Goal: Task Accomplishment & Management: Manage account settings

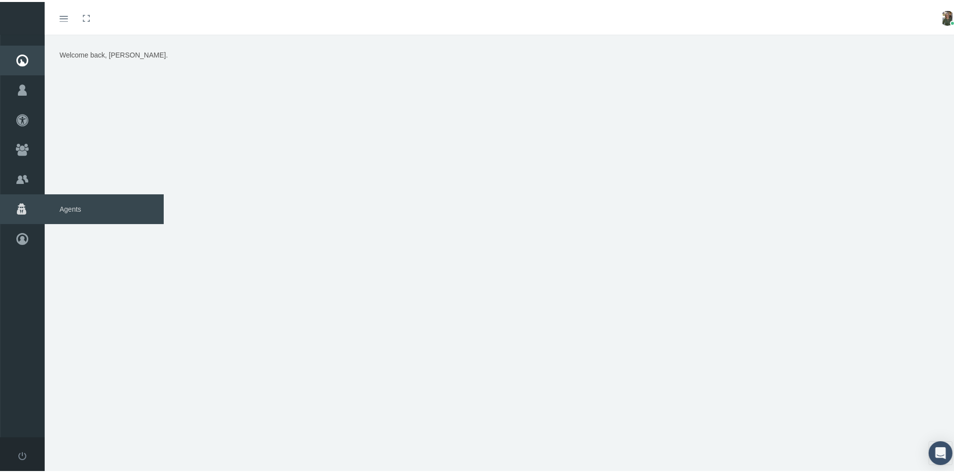
click at [73, 206] on span "Agents" at bounding box center [104, 208] width 119 height 30
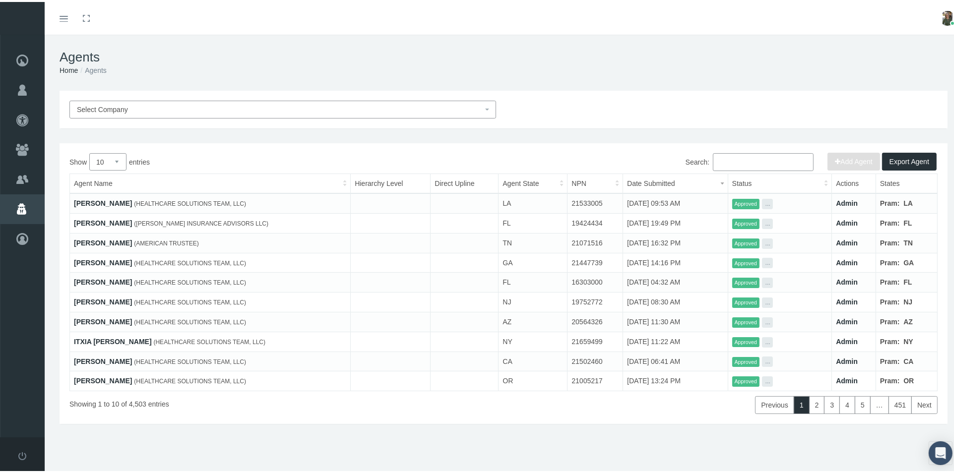
click at [731, 160] on input "Search:" at bounding box center [763, 160] width 101 height 18
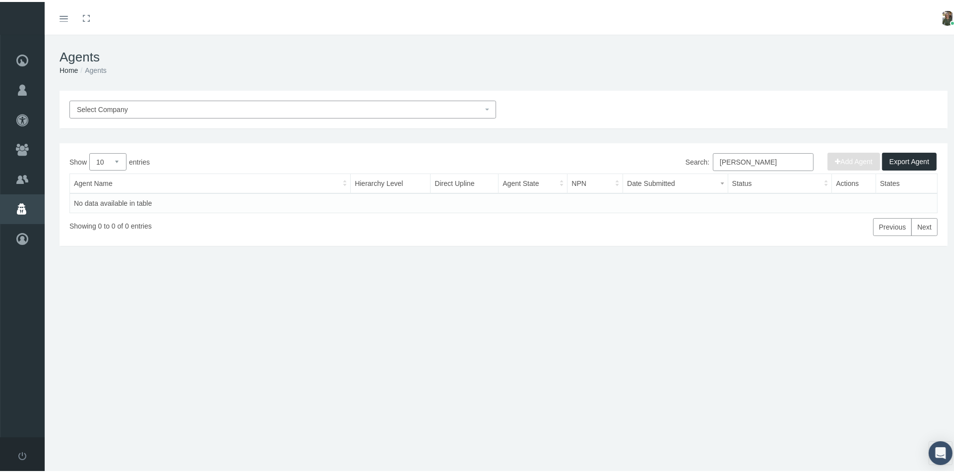
click at [728, 160] on input "jon doogwin" at bounding box center [763, 160] width 101 height 18
click at [738, 158] on input "jon googwin" at bounding box center [763, 160] width 101 height 18
type input "jon goodwin"
click at [114, 200] on link "JON GOODWIN" at bounding box center [103, 201] width 58 height 8
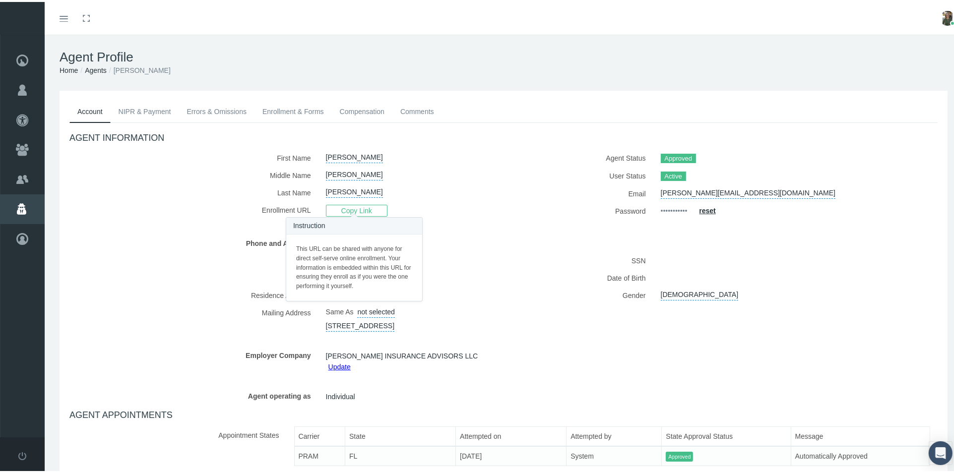
click at [357, 204] on span "Copy Link" at bounding box center [357, 209] width 62 height 12
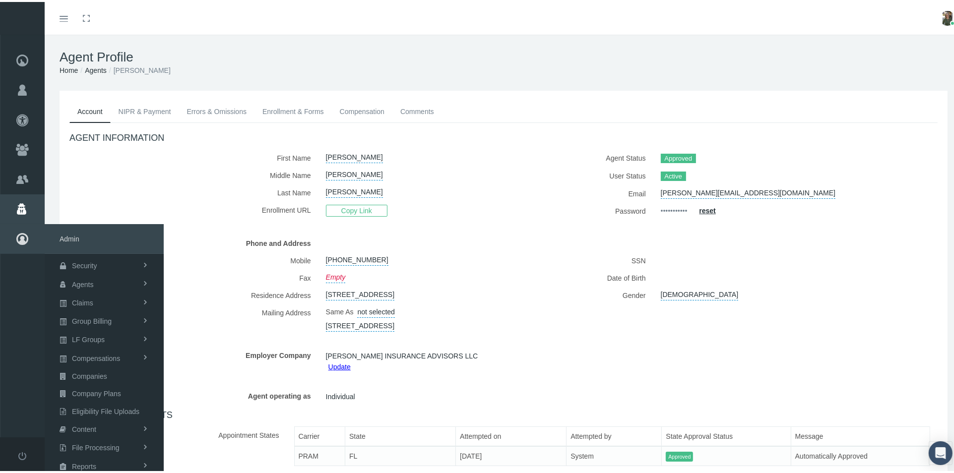
click at [27, 239] on icon at bounding box center [22, 237] width 45 height 30
click at [98, 376] on span "Companies" at bounding box center [89, 374] width 35 height 17
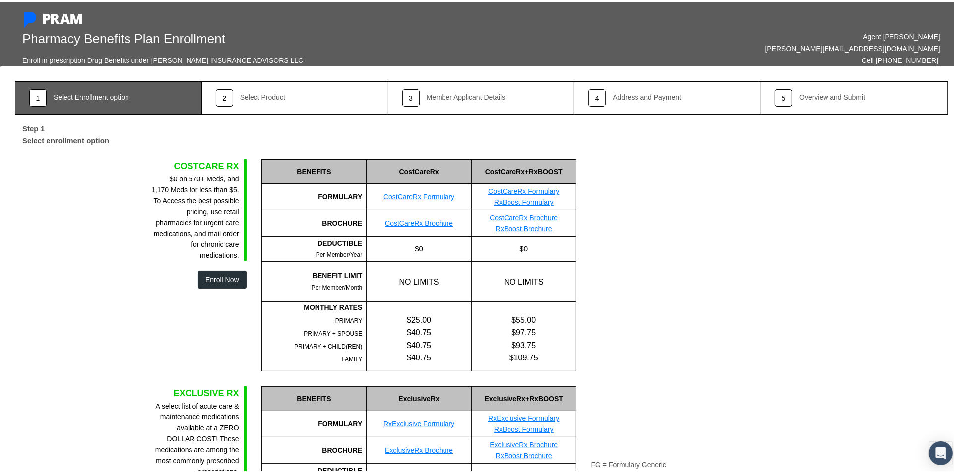
click at [218, 275] on button "Enroll Now" at bounding box center [222, 278] width 49 height 18
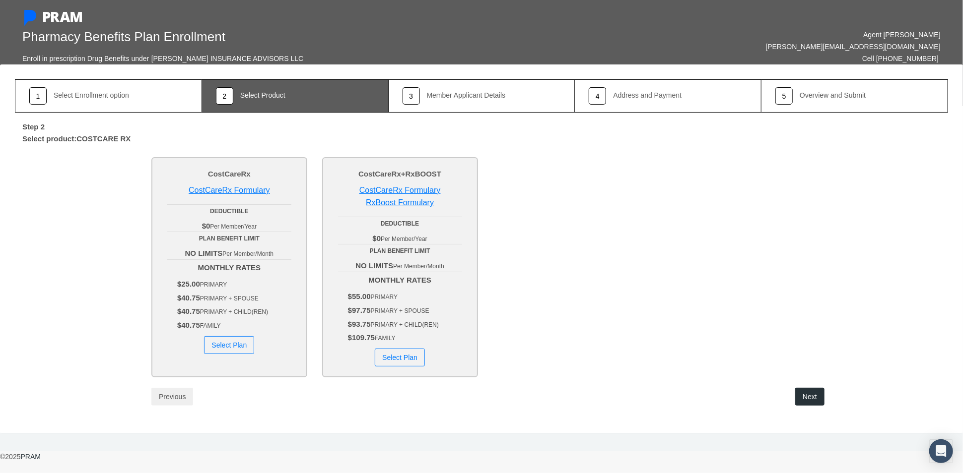
click at [225, 347] on button "Select Plan" at bounding box center [229, 345] width 50 height 18
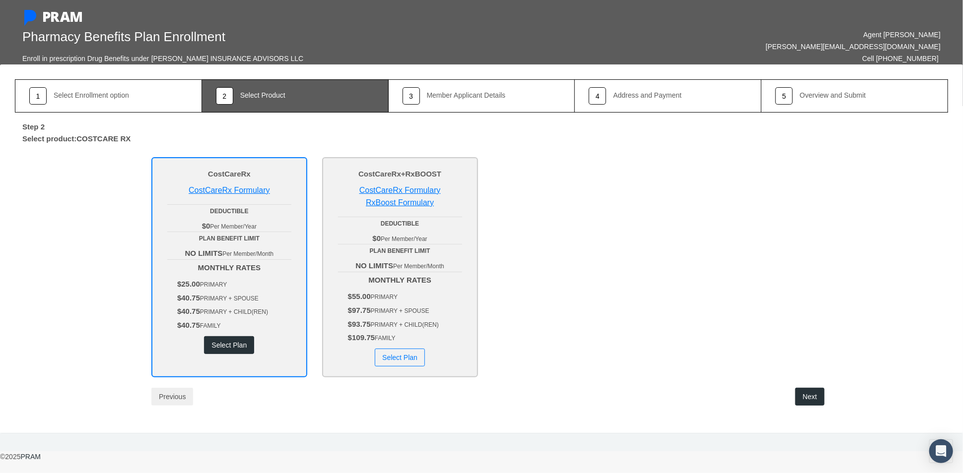
click at [806, 395] on button "Next" at bounding box center [809, 397] width 29 height 18
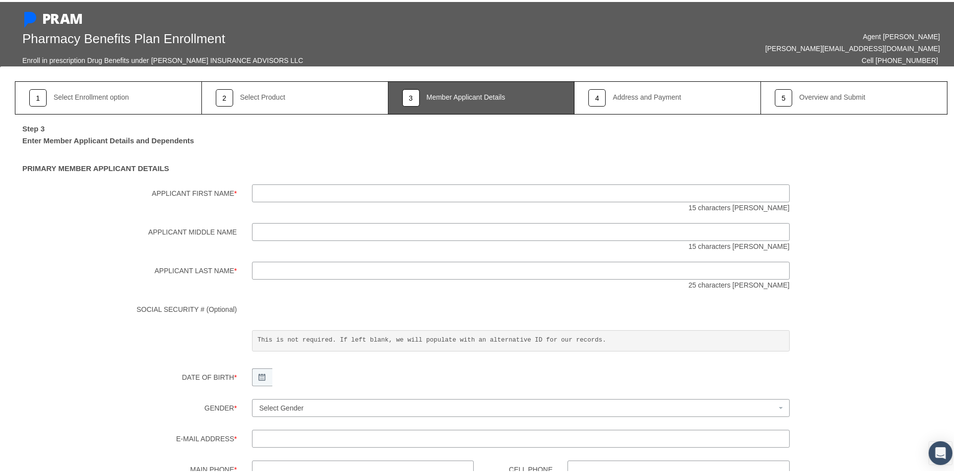
click at [799, 97] on div "Overview and Submit" at bounding box center [832, 95] width 66 height 7
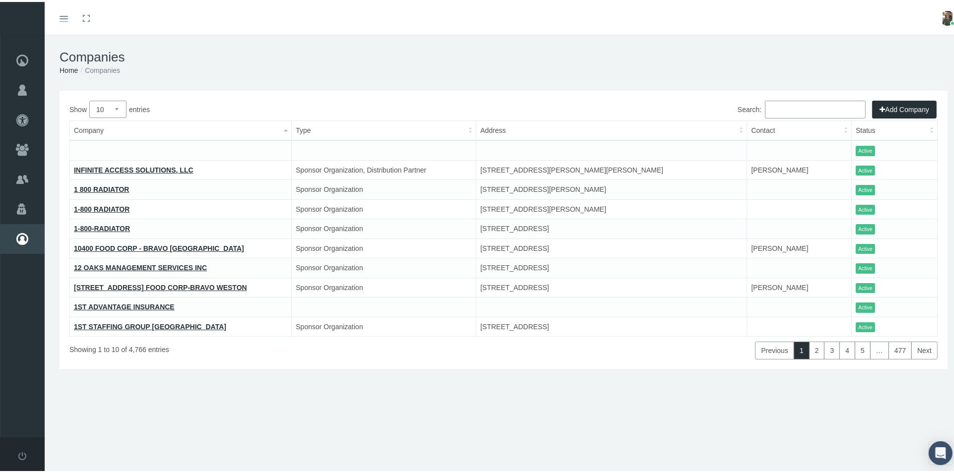
click at [795, 106] on input "Search:" at bounding box center [815, 108] width 101 height 18
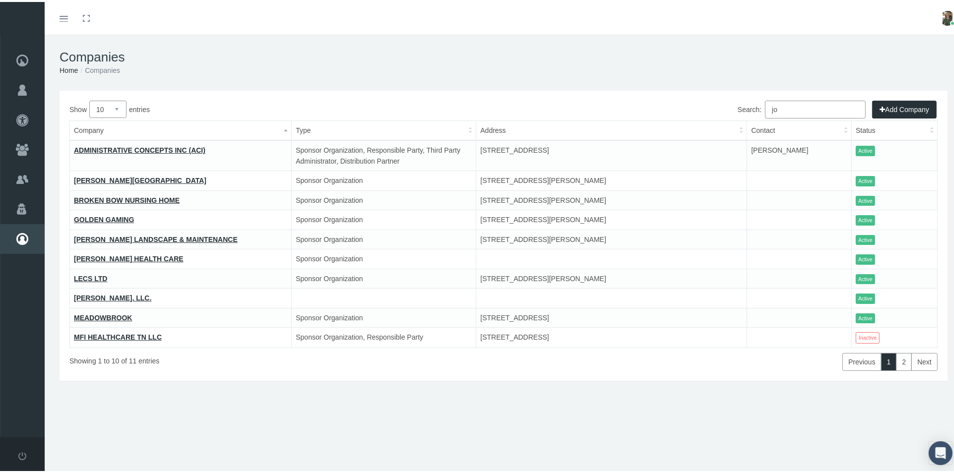
type input "j"
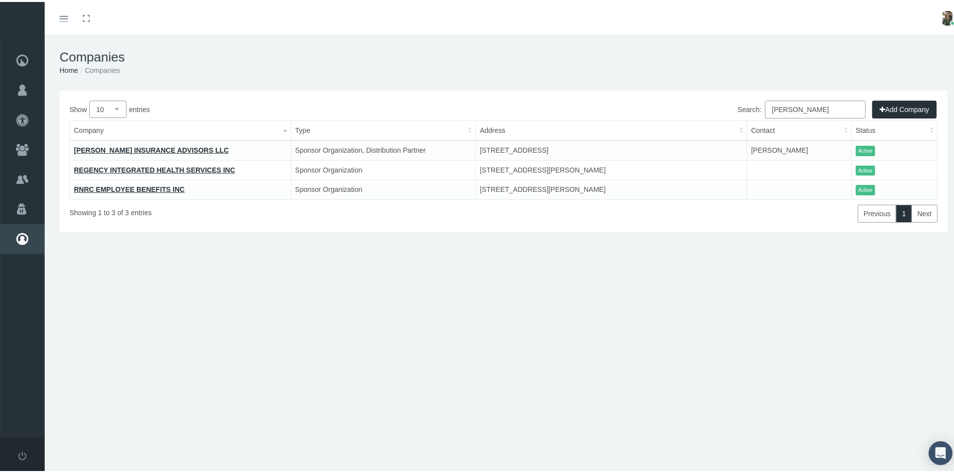
type input "goodwin"
click at [124, 144] on link "[PERSON_NAME] INSURANCE ADVISORS LLC" at bounding box center [151, 148] width 155 height 8
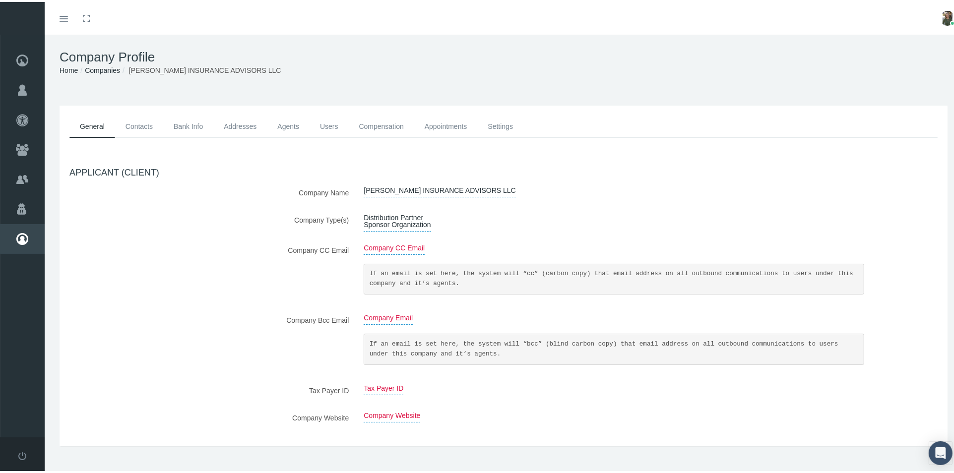
click at [144, 124] on link "Contacts" at bounding box center [139, 125] width 48 height 22
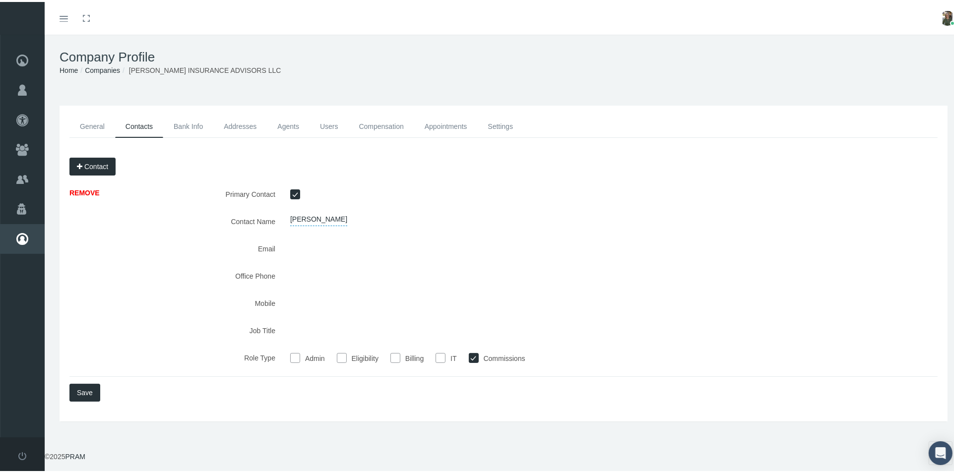
click at [195, 124] on link "Bank Info" at bounding box center [188, 125] width 50 height 22
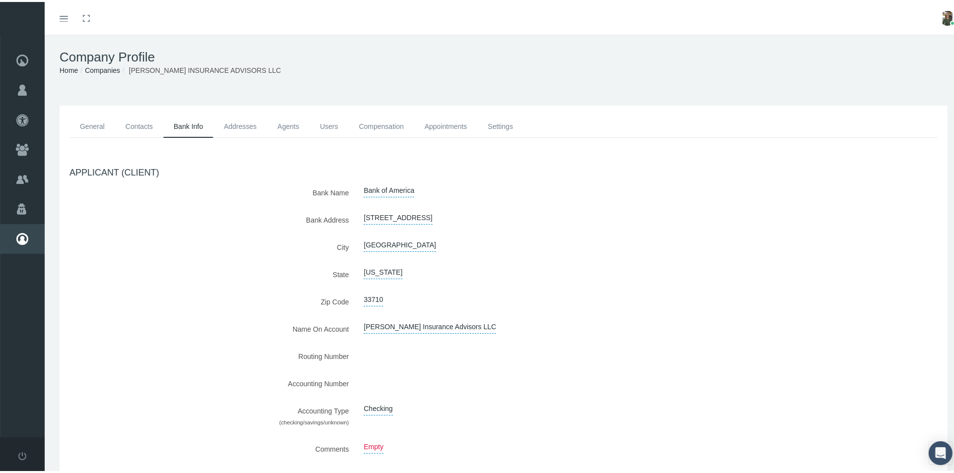
click at [227, 123] on link "Addresses" at bounding box center [240, 125] width 54 height 22
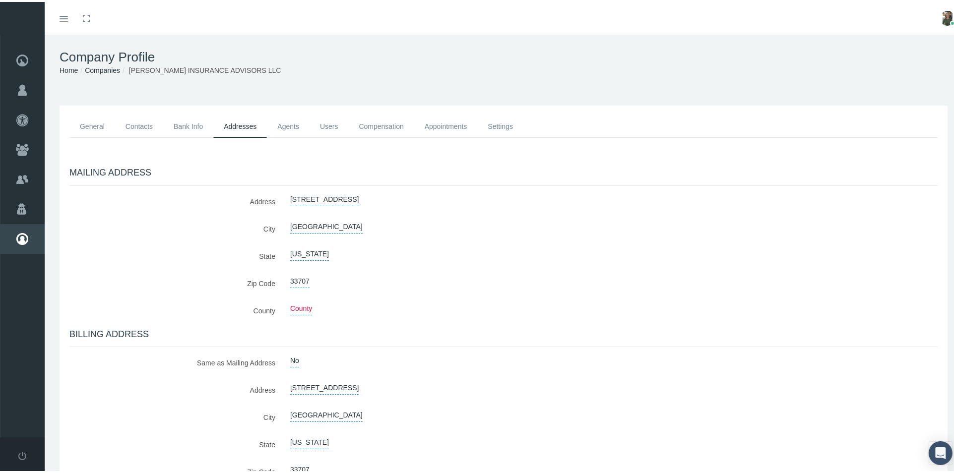
click at [292, 123] on link "Agents" at bounding box center [288, 125] width 43 height 22
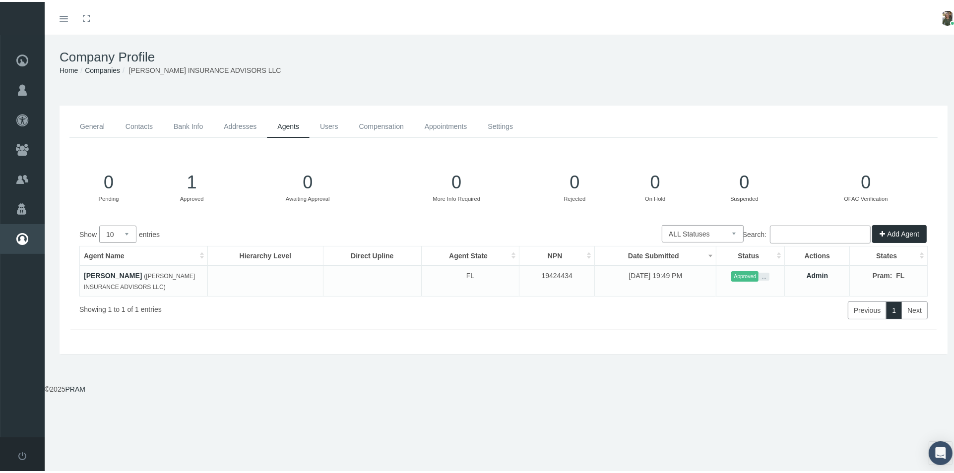
click at [99, 126] on link "General" at bounding box center [92, 125] width 46 height 22
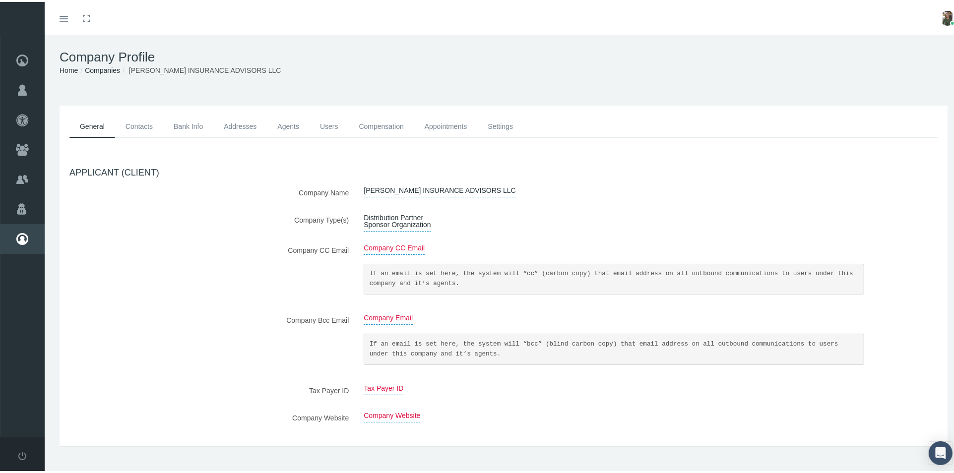
click at [137, 129] on link "Contacts" at bounding box center [139, 125] width 48 height 22
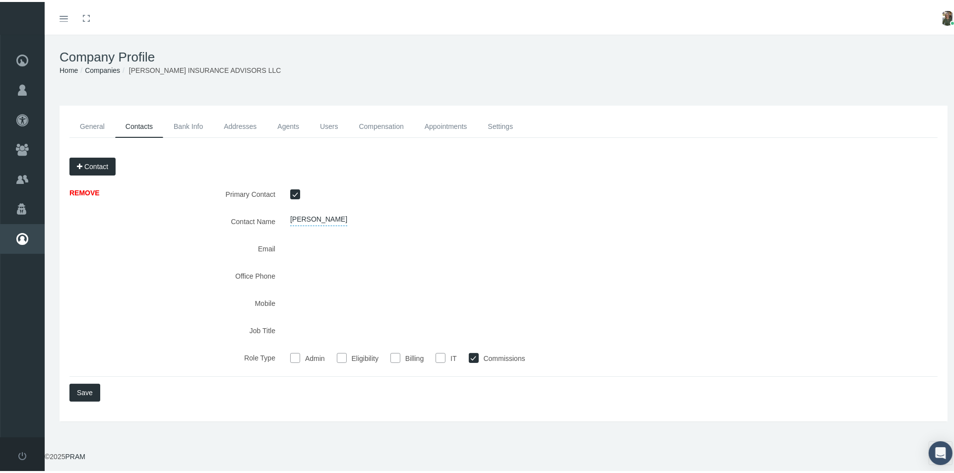
click at [193, 128] on link "Bank Info" at bounding box center [188, 125] width 50 height 22
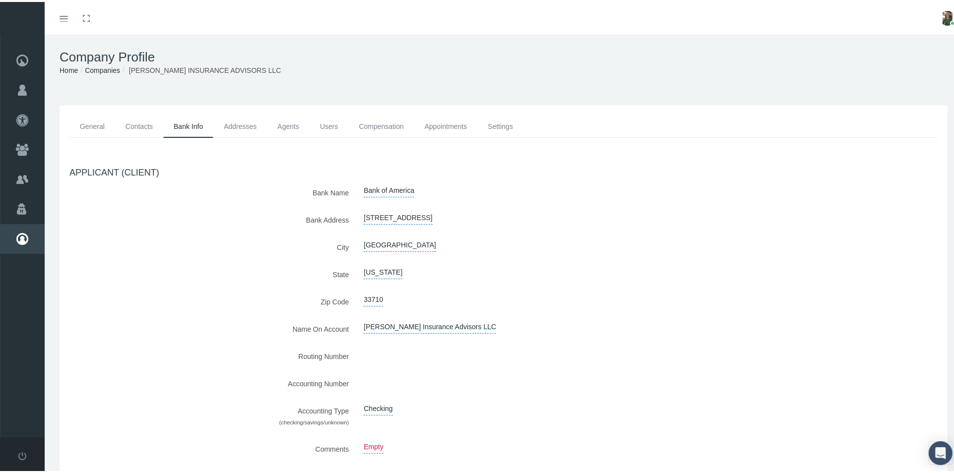
click at [227, 124] on link "Addresses" at bounding box center [240, 125] width 54 height 22
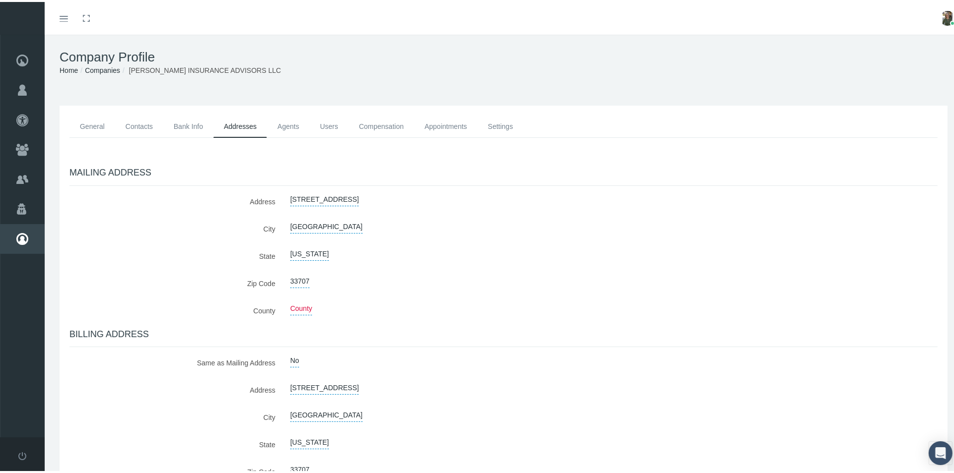
click at [280, 127] on link "Agents" at bounding box center [288, 125] width 43 height 22
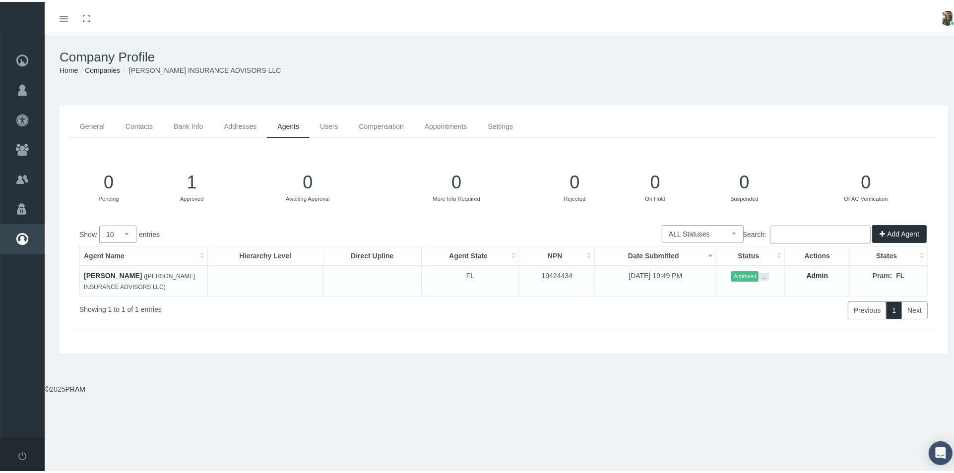
click at [333, 125] on link "Users" at bounding box center [329, 125] width 39 height 22
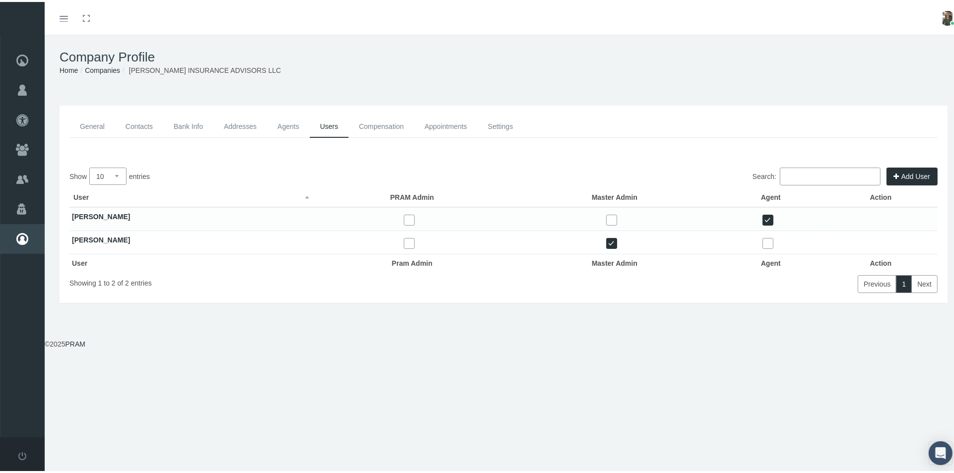
click at [392, 124] on link "Compensation" at bounding box center [381, 125] width 65 height 22
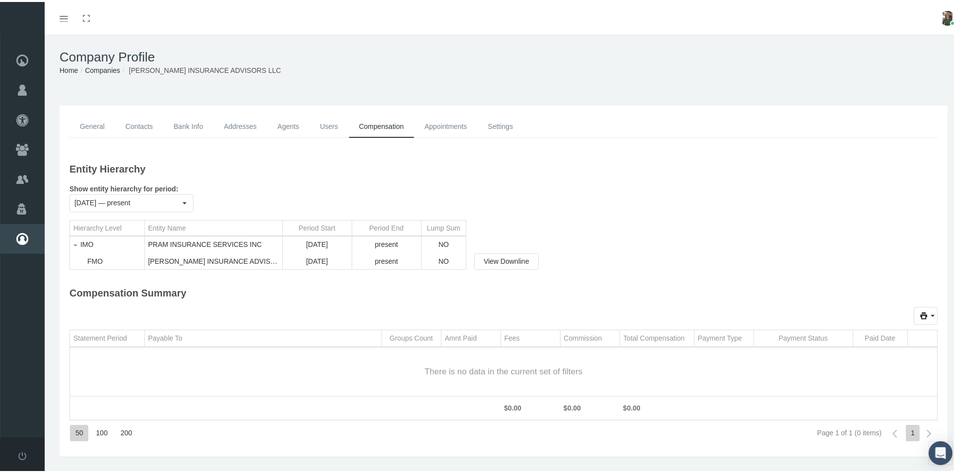
click at [435, 122] on link "Appointments" at bounding box center [446, 125] width 64 height 22
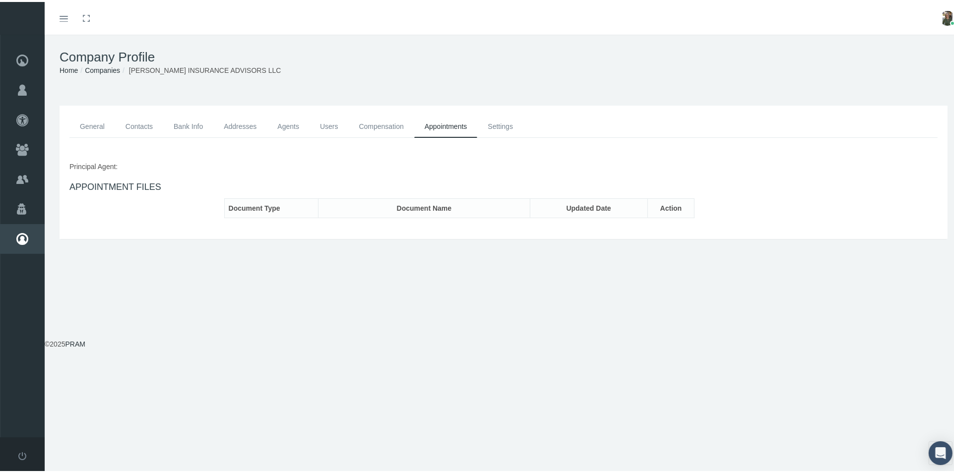
click at [493, 123] on link "Settings" at bounding box center [500, 125] width 46 height 22
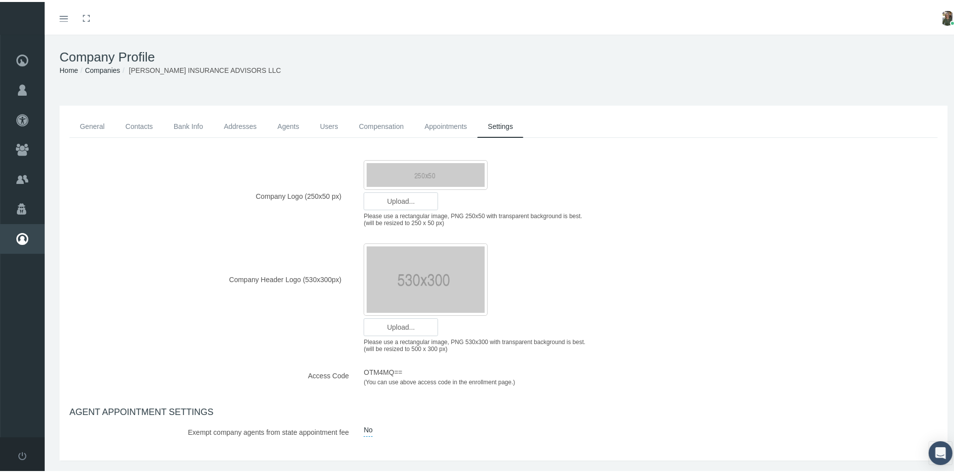
click at [85, 121] on link "General" at bounding box center [92, 125] width 46 height 22
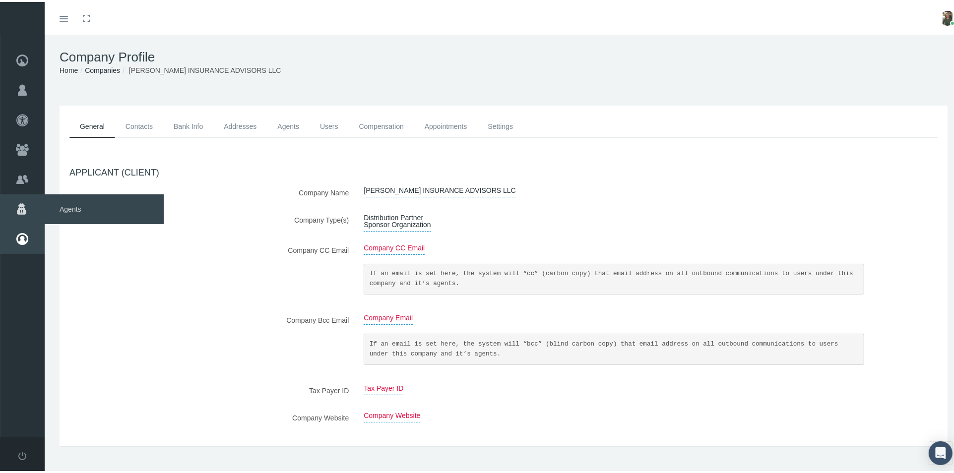
click at [68, 206] on span "Agents" at bounding box center [104, 208] width 119 height 30
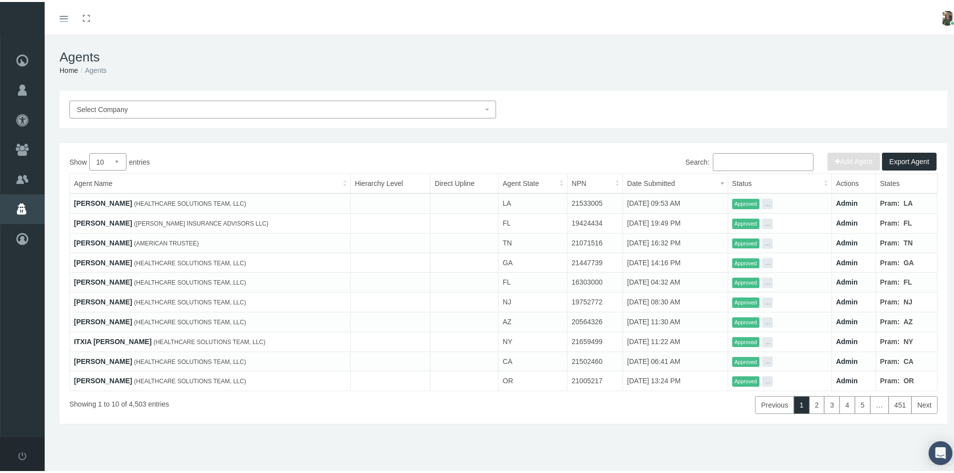
click at [104, 221] on link "[PERSON_NAME]" at bounding box center [103, 221] width 58 height 8
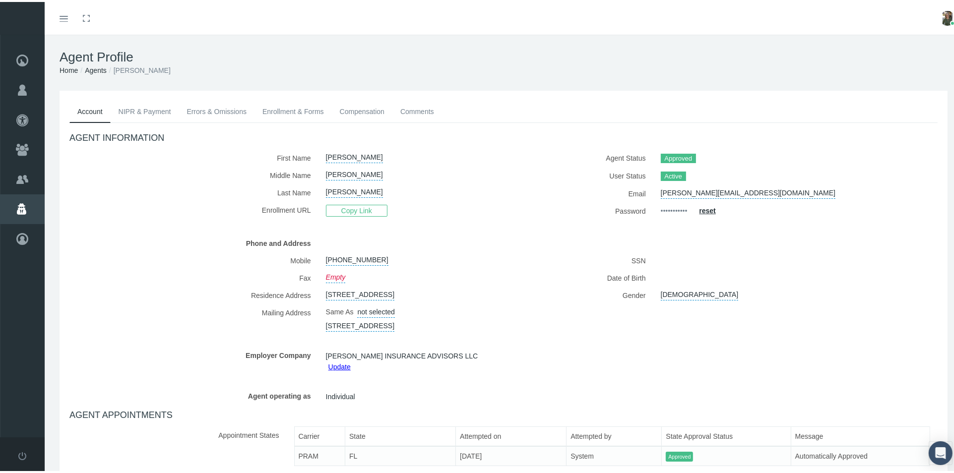
click at [146, 106] on link "NIPR & Payment" at bounding box center [145, 110] width 68 height 22
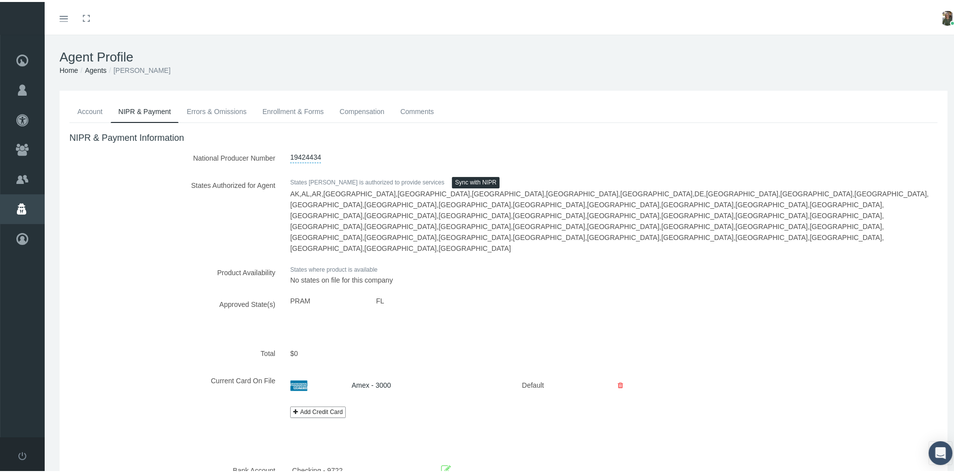
click at [207, 110] on link "Errors & Omissions" at bounding box center [217, 110] width 76 height 22
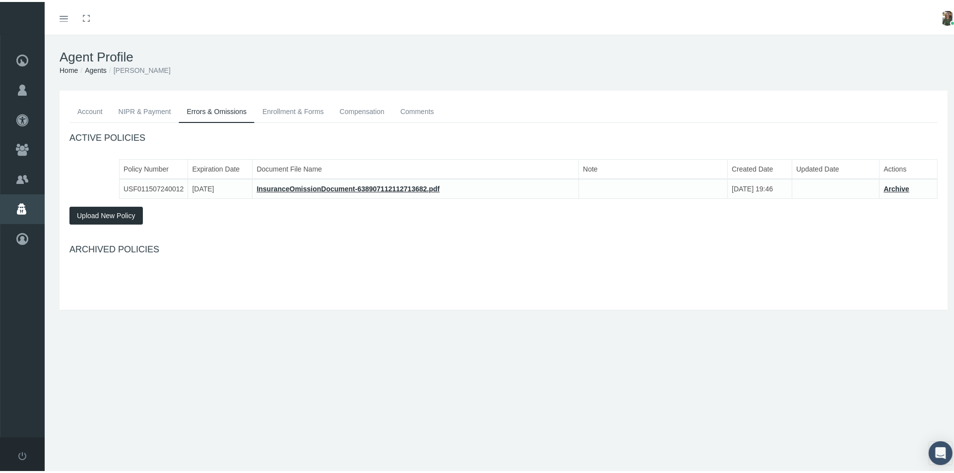
click at [275, 109] on link "Enrollment & Forms" at bounding box center [293, 110] width 77 height 22
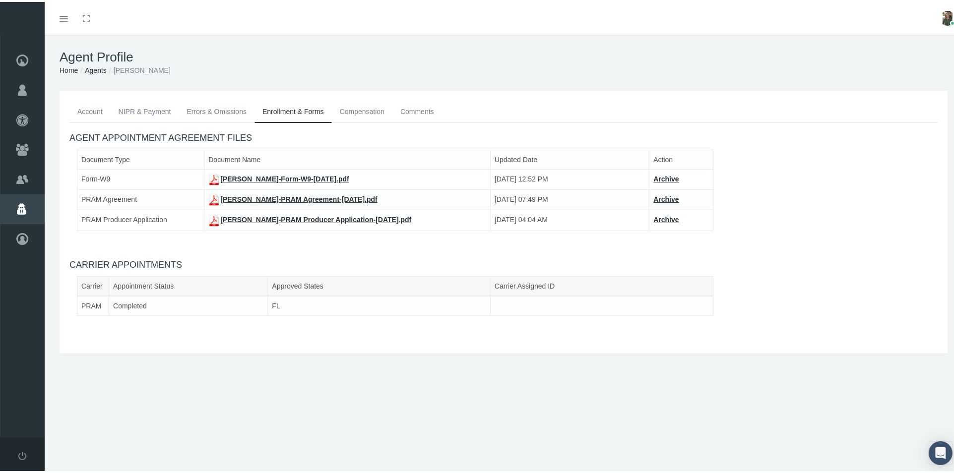
click at [84, 108] on link "Account" at bounding box center [89, 110] width 41 height 22
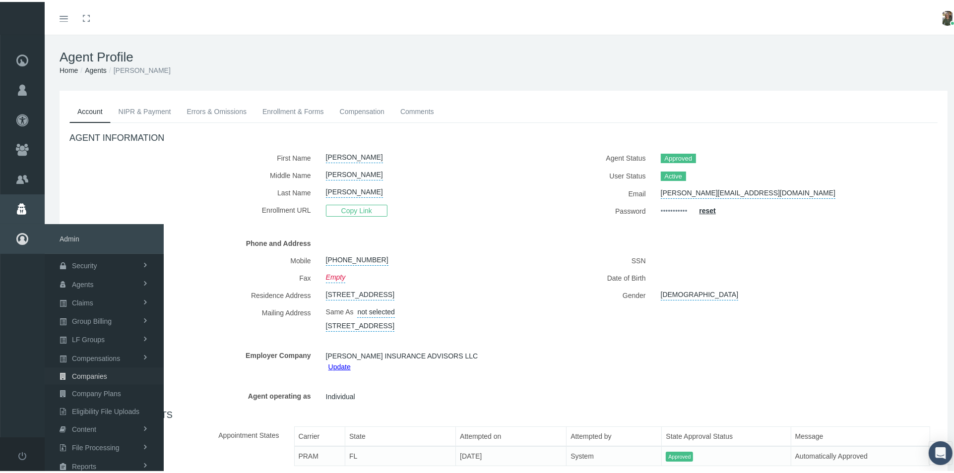
click at [86, 369] on span "Companies" at bounding box center [89, 374] width 35 height 17
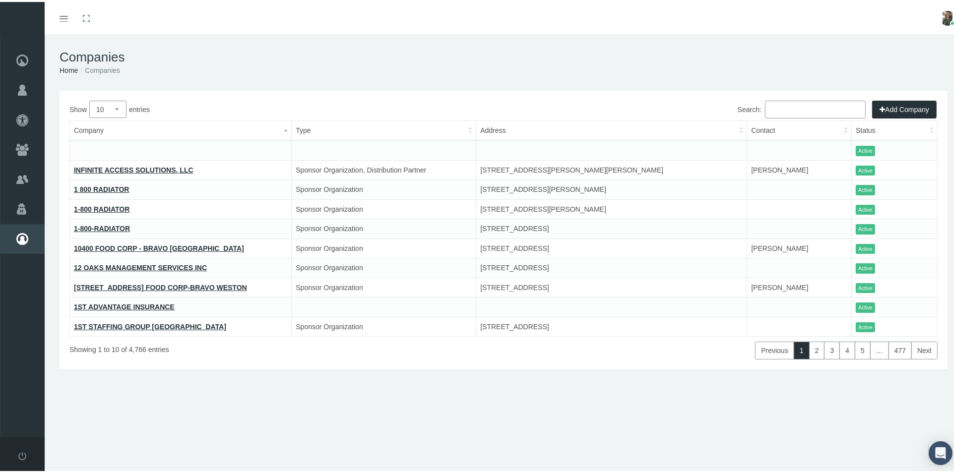
click at [780, 107] on input "Search:" at bounding box center [815, 108] width 101 height 18
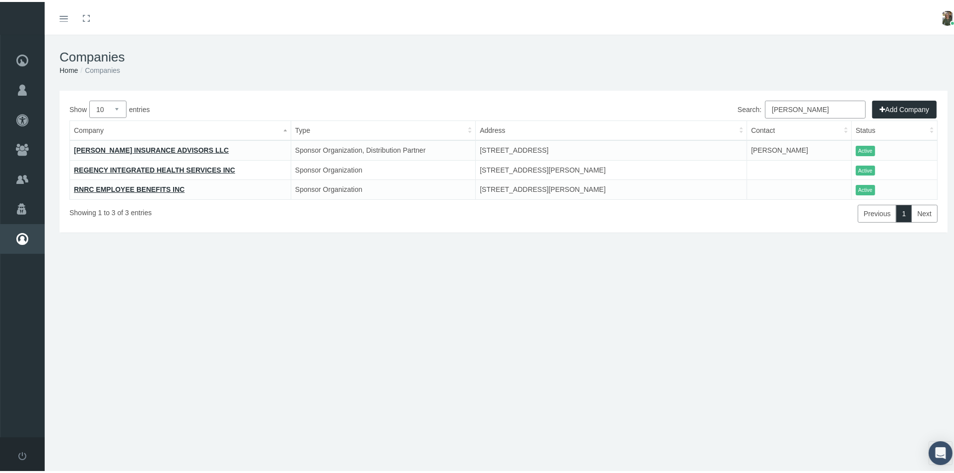
type input "goodwin"
click at [188, 144] on link "[PERSON_NAME] INSURANCE ADVISORS LLC" at bounding box center [151, 148] width 155 height 8
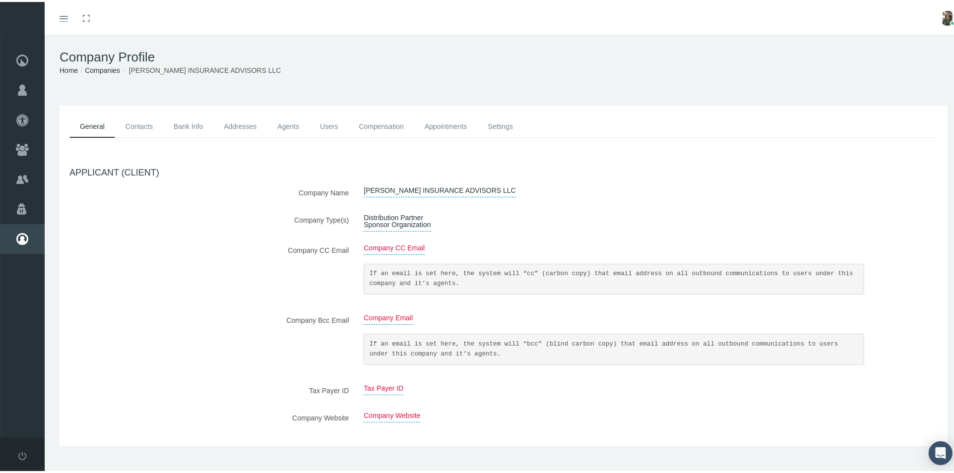
click at [137, 123] on link "Contacts" at bounding box center [139, 125] width 48 height 22
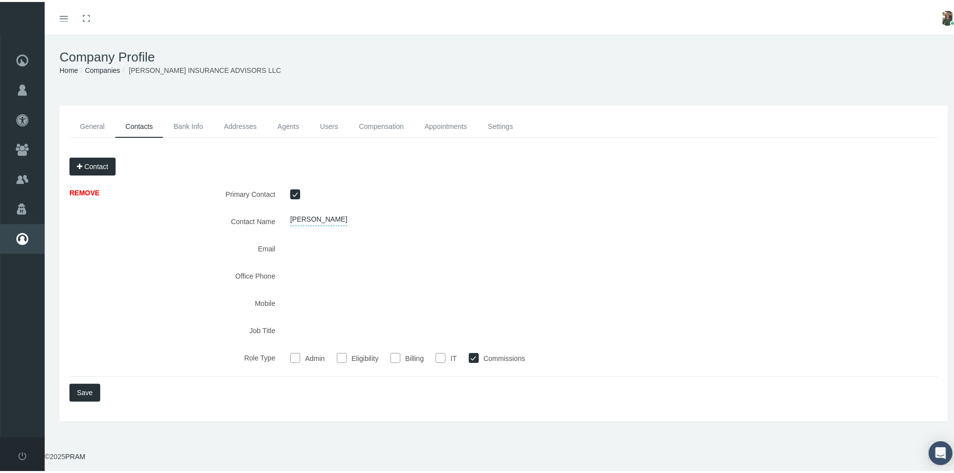
click at [183, 127] on link "Bank Info" at bounding box center [188, 125] width 50 height 22
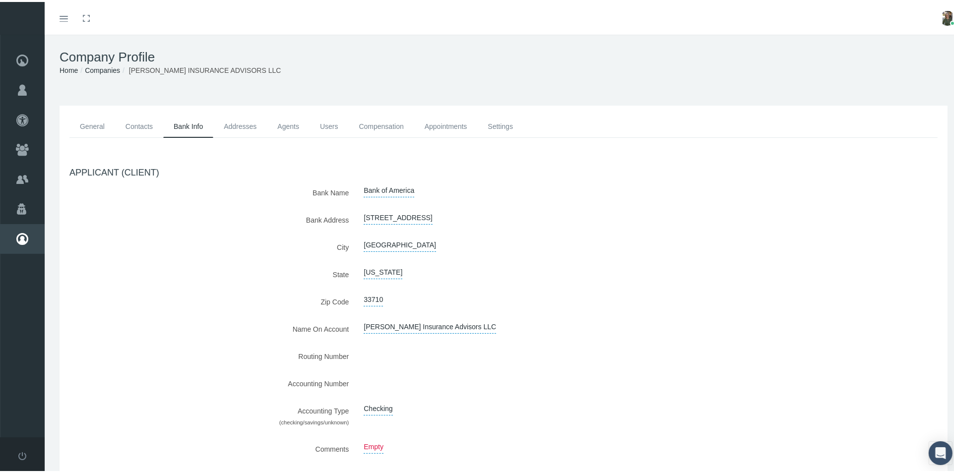
click at [254, 122] on link "Addresses" at bounding box center [240, 125] width 54 height 22
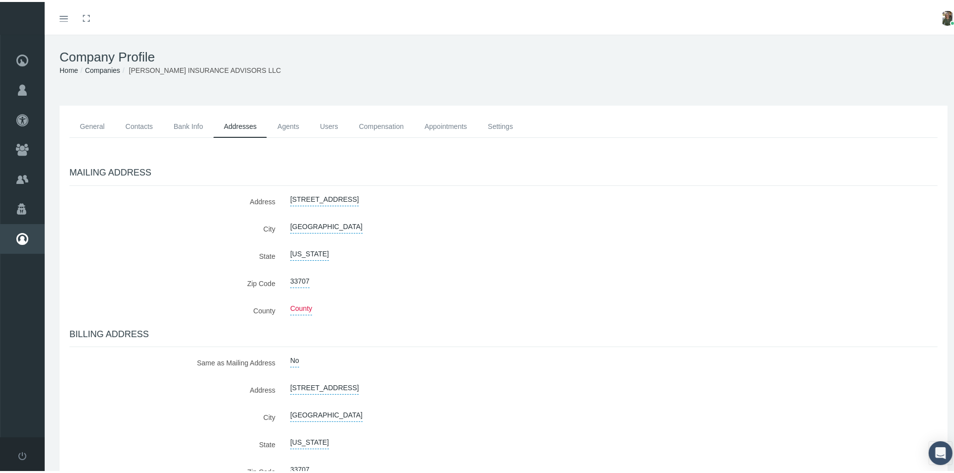
click at [293, 123] on link "Agents" at bounding box center [288, 125] width 43 height 22
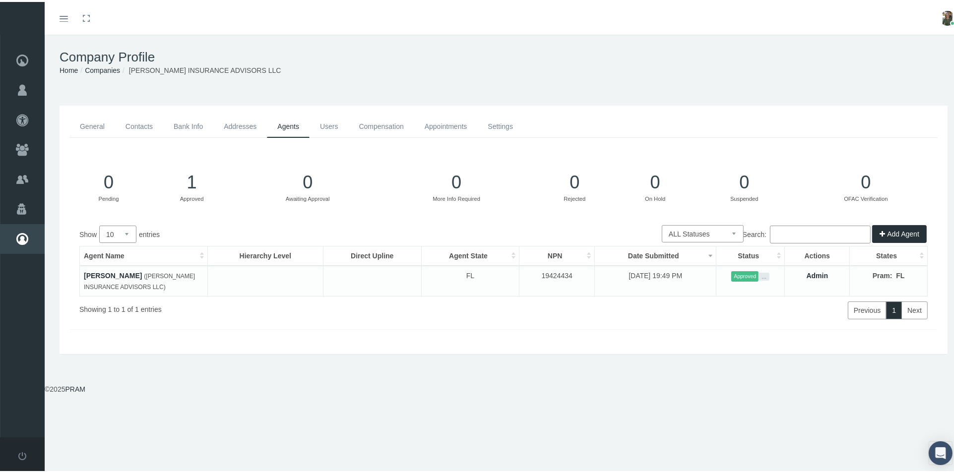
click at [331, 119] on link "Users" at bounding box center [329, 125] width 39 height 22
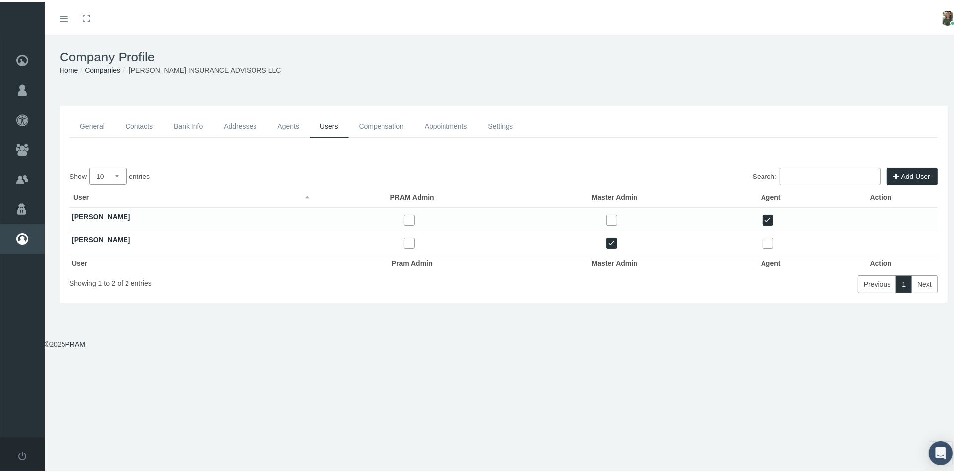
click at [366, 125] on link "Compensation" at bounding box center [381, 125] width 65 height 22
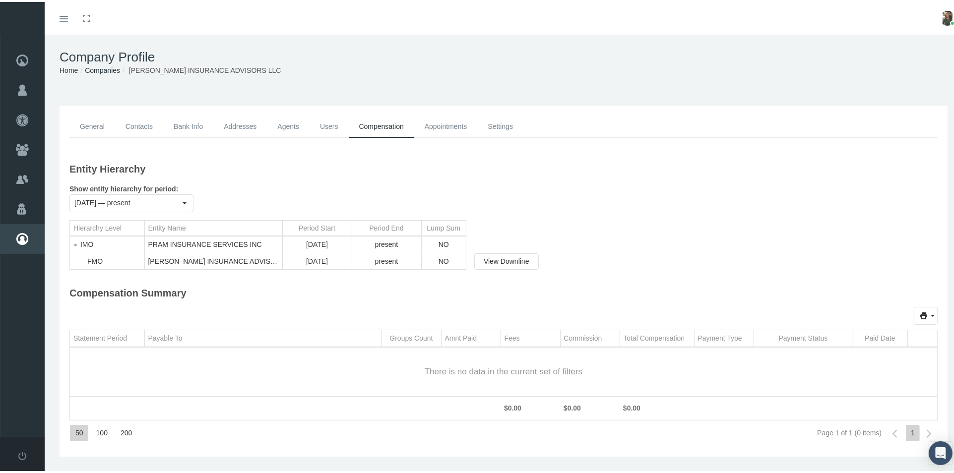
click at [435, 126] on link "Appointments" at bounding box center [446, 125] width 64 height 22
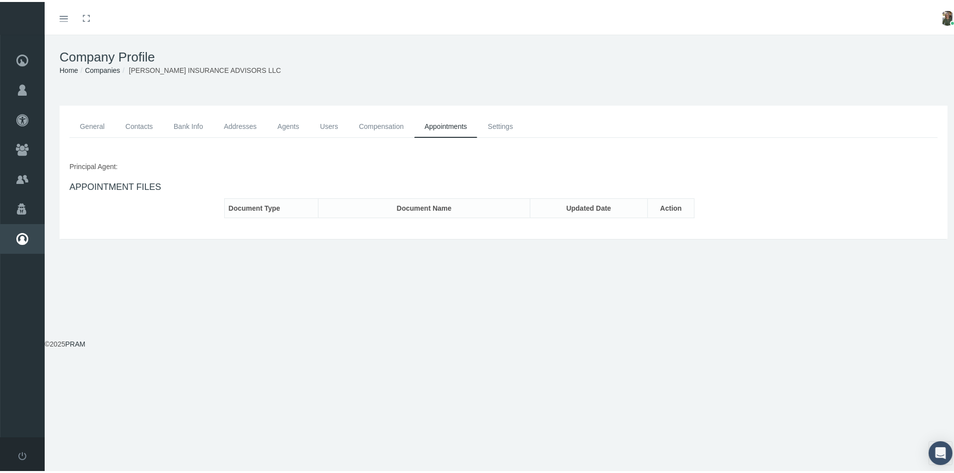
click at [492, 120] on link "Settings" at bounding box center [500, 125] width 46 height 22
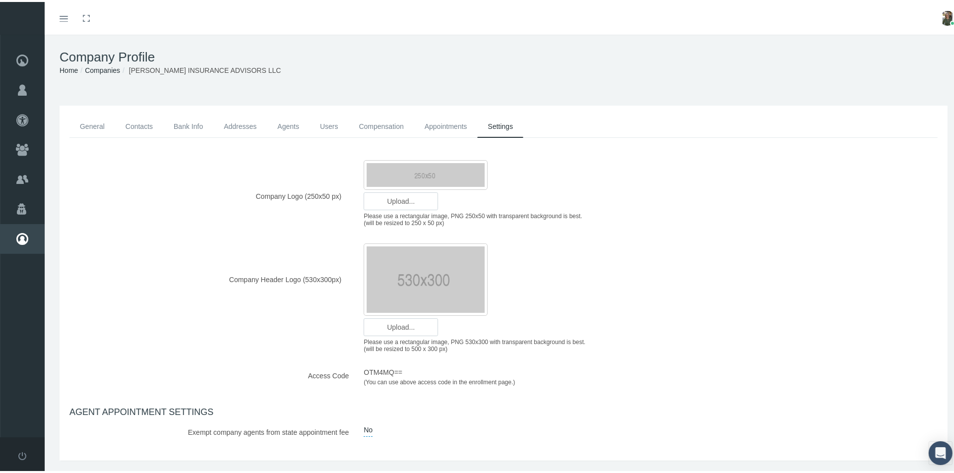
click at [97, 124] on link "General" at bounding box center [92, 125] width 46 height 22
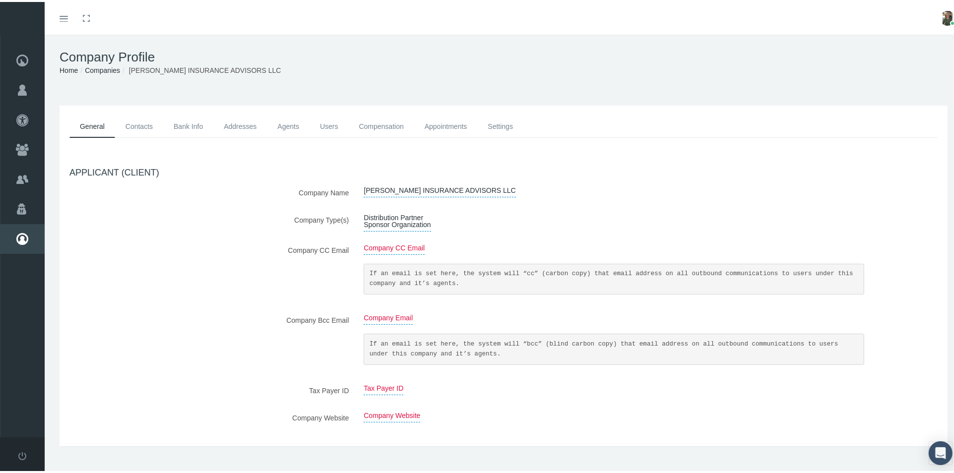
click at [243, 123] on link "Addresses" at bounding box center [240, 125] width 54 height 22
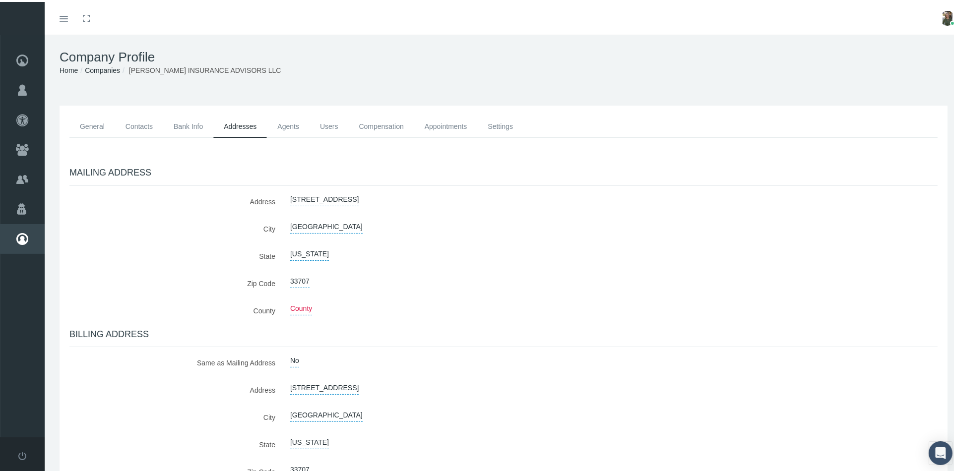
click at [286, 125] on link "Agents" at bounding box center [288, 125] width 43 height 22
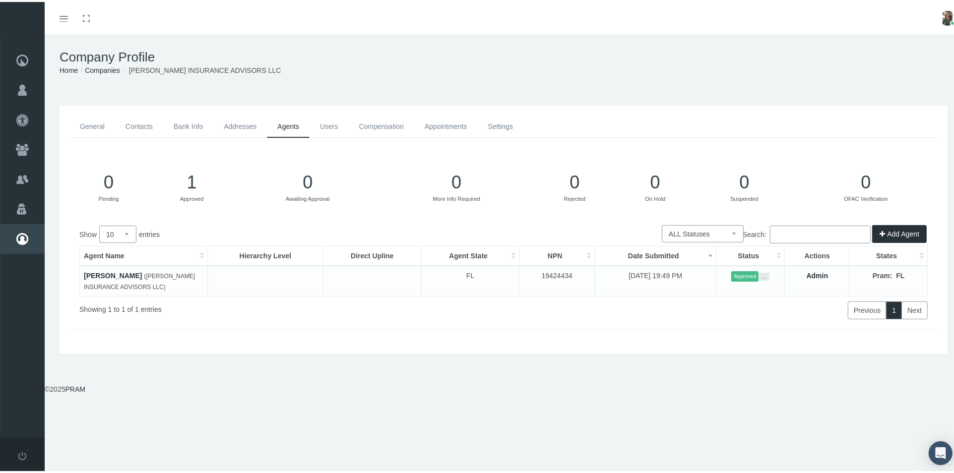
click at [96, 125] on link "General" at bounding box center [92, 125] width 46 height 22
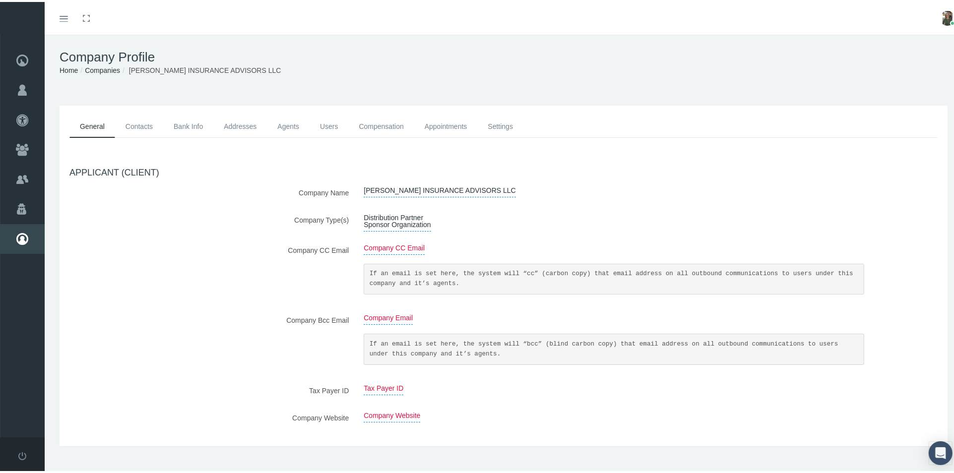
click at [506, 124] on link "Settings" at bounding box center [500, 125] width 46 height 22
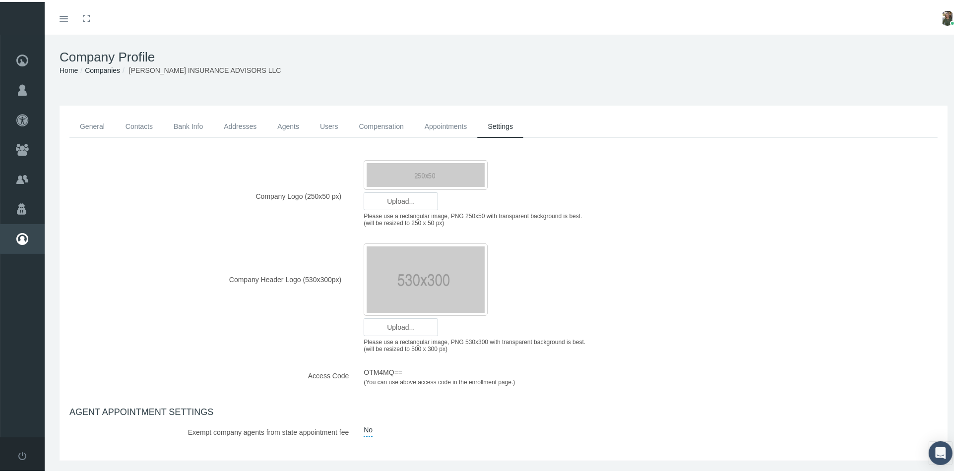
click at [96, 125] on link "General" at bounding box center [92, 125] width 46 height 22
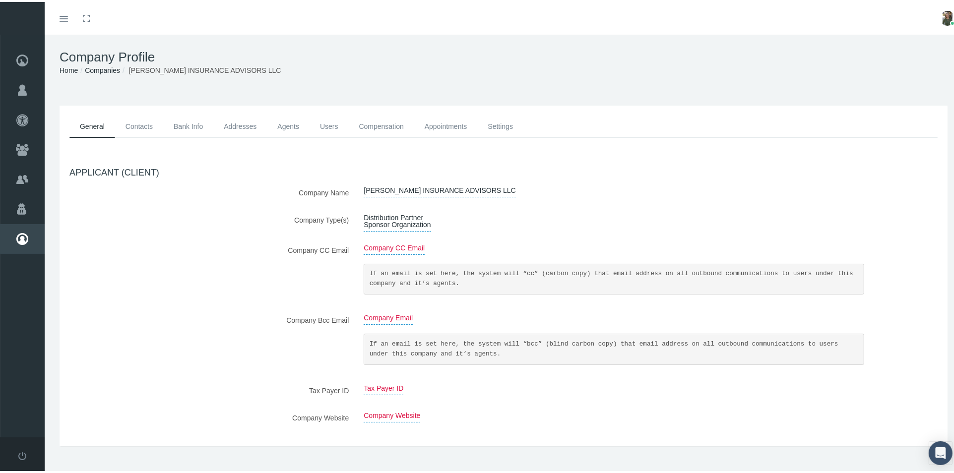
click at [138, 128] on link "Contacts" at bounding box center [139, 125] width 48 height 22
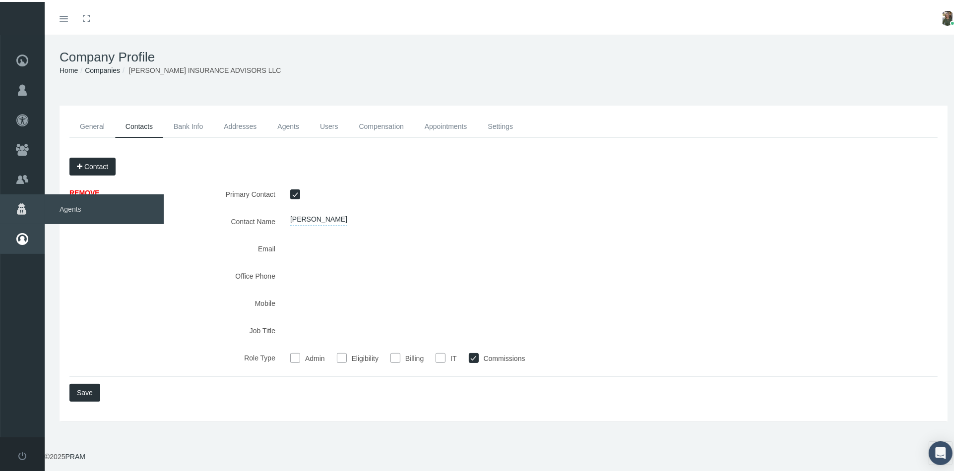
click at [65, 205] on span "Agents" at bounding box center [104, 208] width 119 height 30
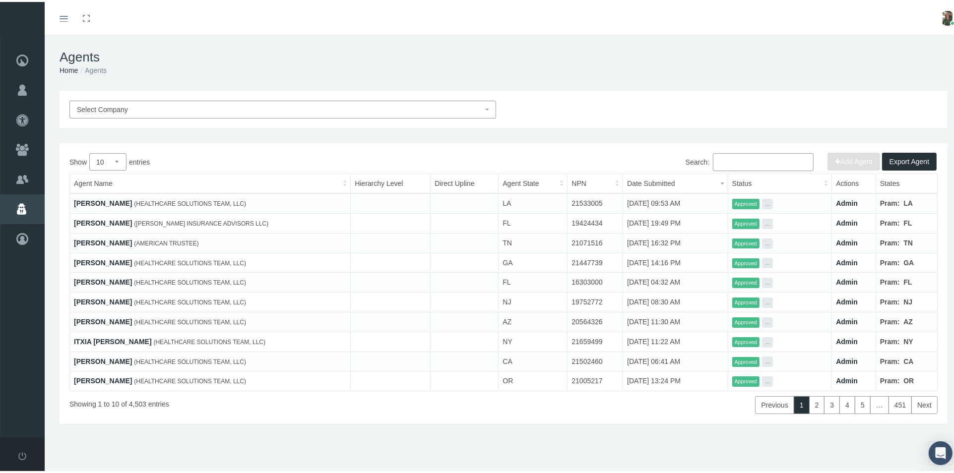
click at [476, 106] on span "Select Company" at bounding box center [280, 107] width 406 height 11
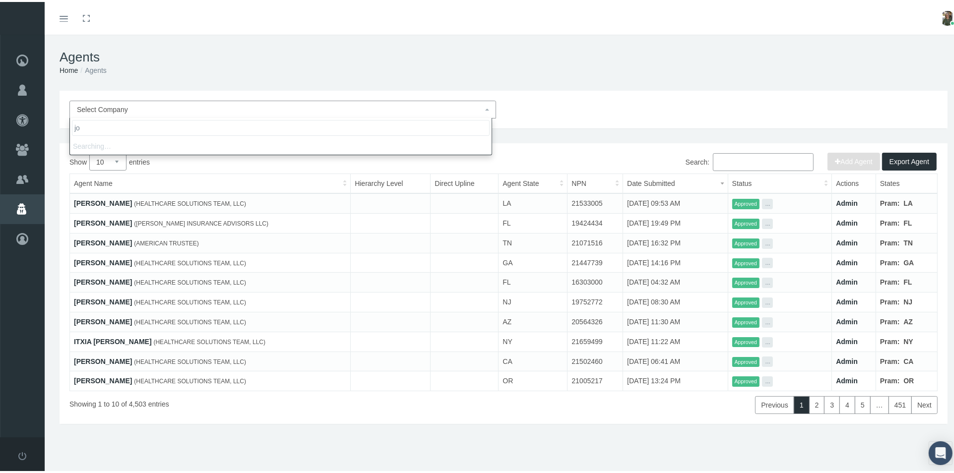
type input "j"
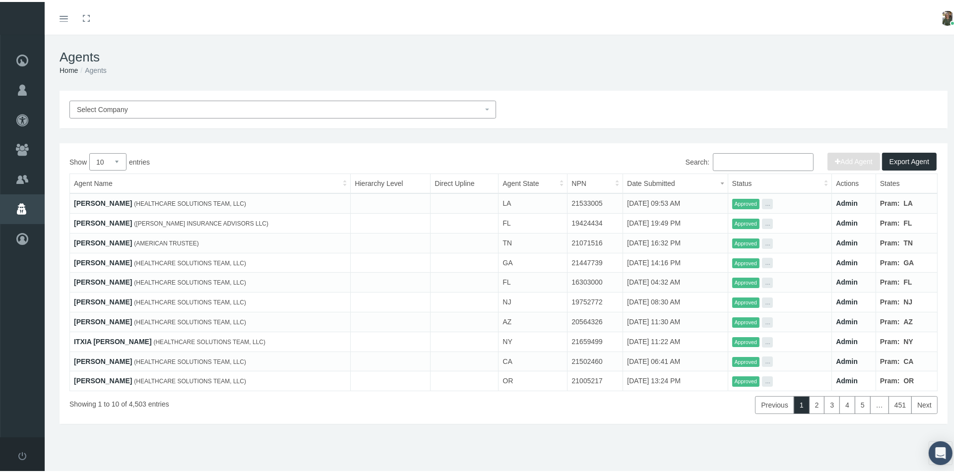
click at [722, 162] on input "Search:" at bounding box center [763, 160] width 101 height 18
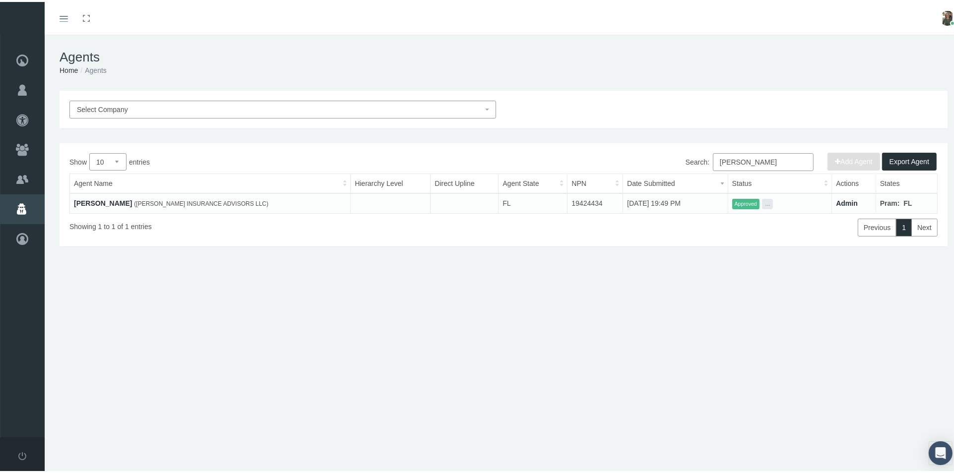
type input "[PERSON_NAME]"
click at [101, 202] on link "[PERSON_NAME]" at bounding box center [103, 201] width 58 height 8
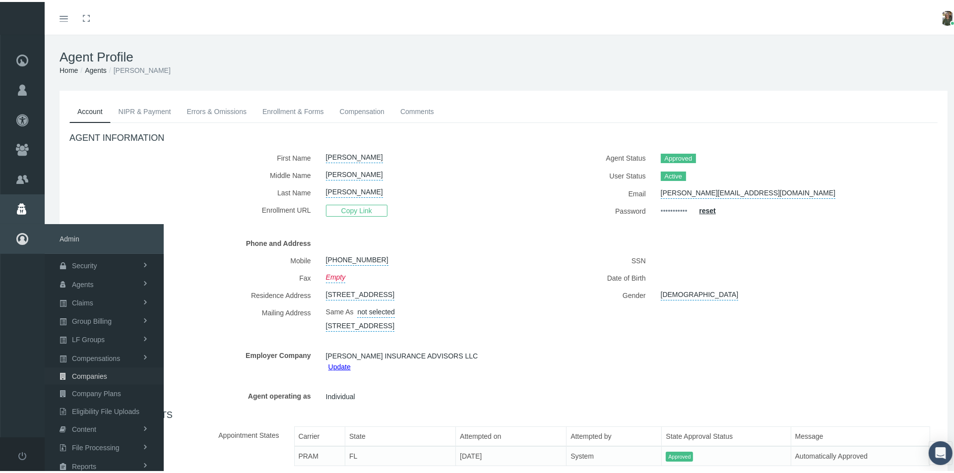
click at [98, 371] on span "Companies" at bounding box center [89, 374] width 35 height 17
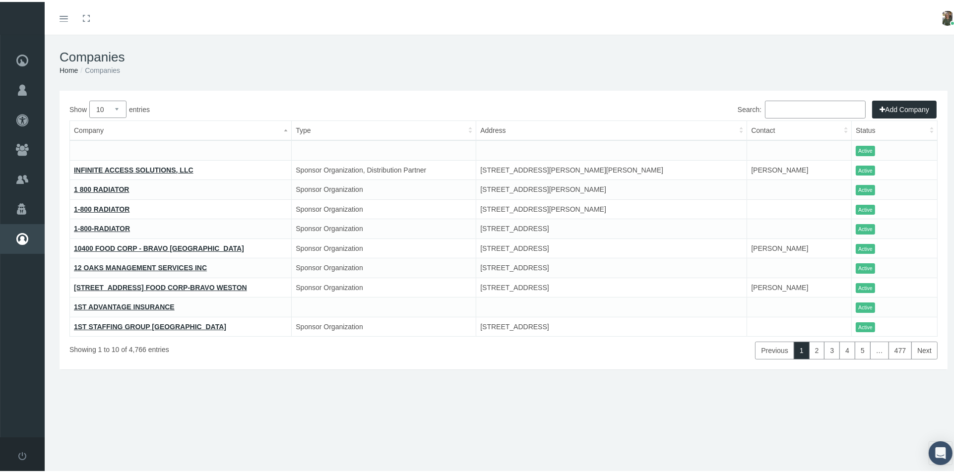
click at [788, 107] on input "Search:" at bounding box center [815, 108] width 101 height 18
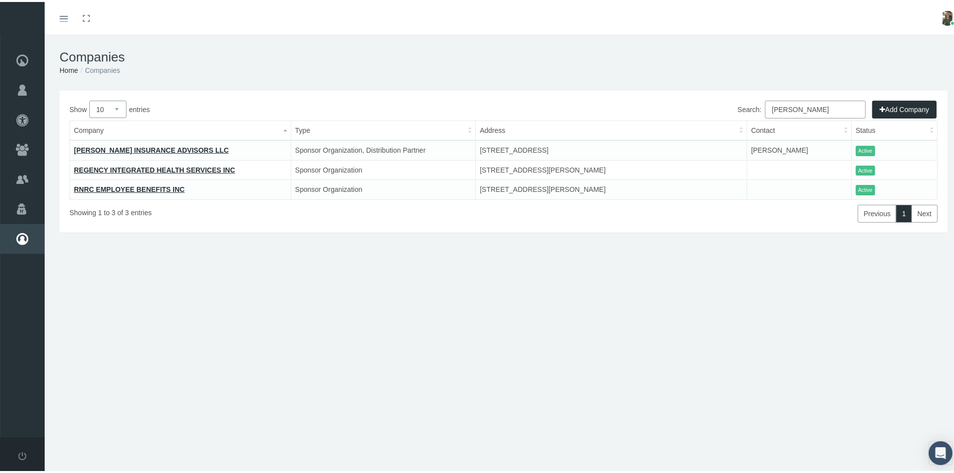
type input "goodwin"
click at [166, 147] on link "GOODWIN INSURANCE ADVISORS LLC" at bounding box center [151, 148] width 155 height 8
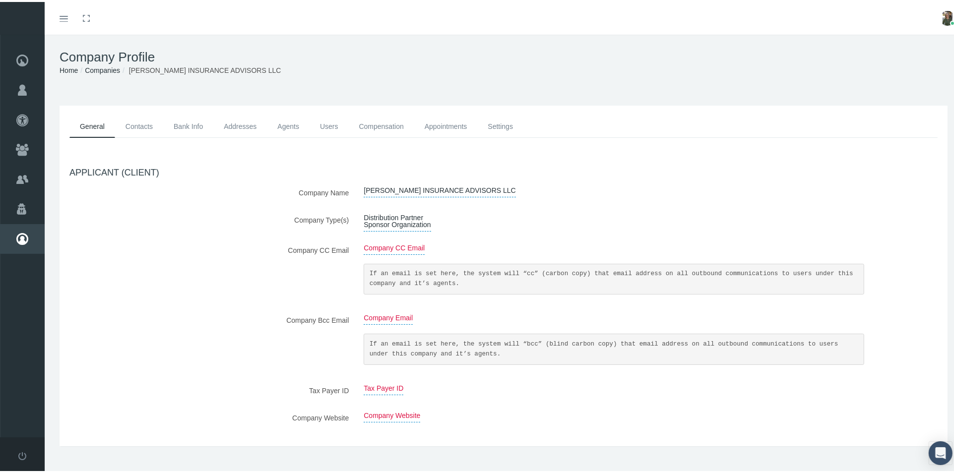
click at [146, 122] on link "Contacts" at bounding box center [139, 125] width 48 height 22
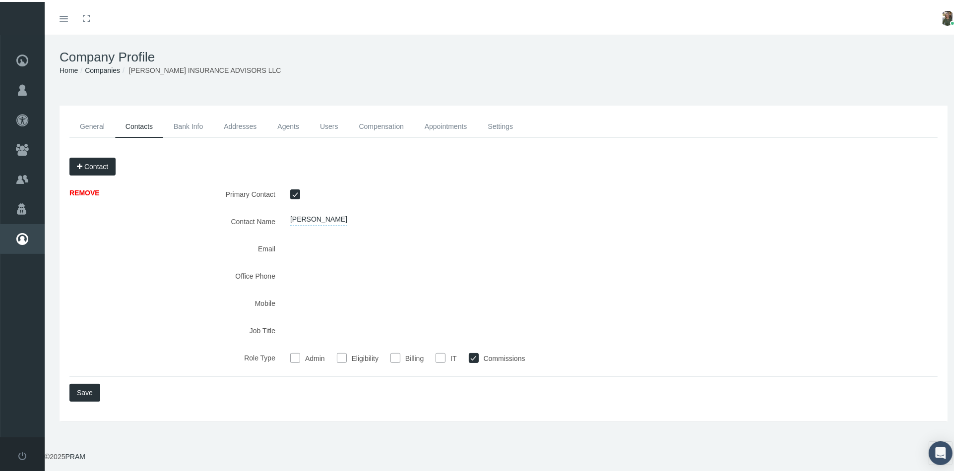
click at [321, 126] on link "Users" at bounding box center [329, 125] width 39 height 22
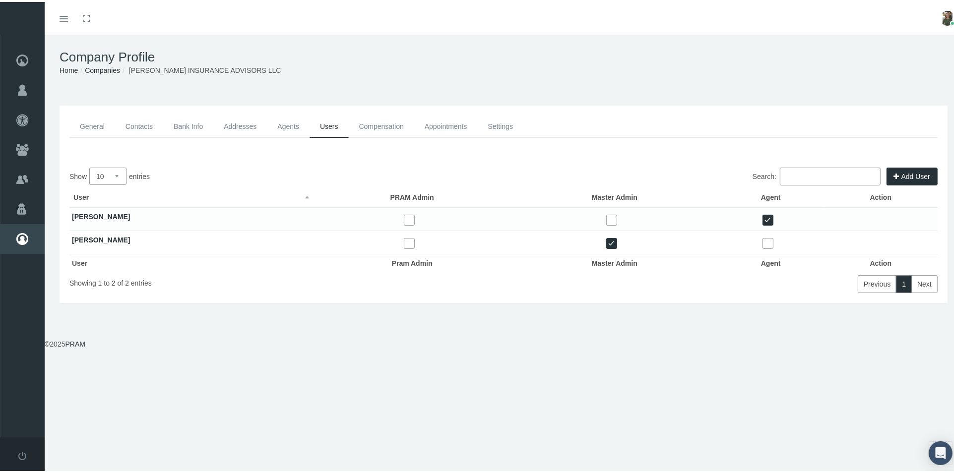
click at [292, 124] on link "Agents" at bounding box center [288, 125] width 43 height 22
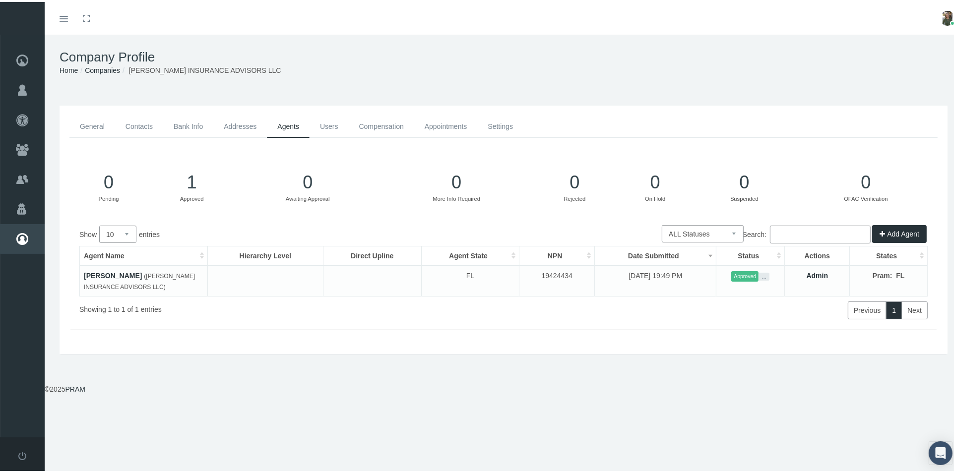
click at [106, 271] on link "JON GOODWIN" at bounding box center [113, 274] width 58 height 8
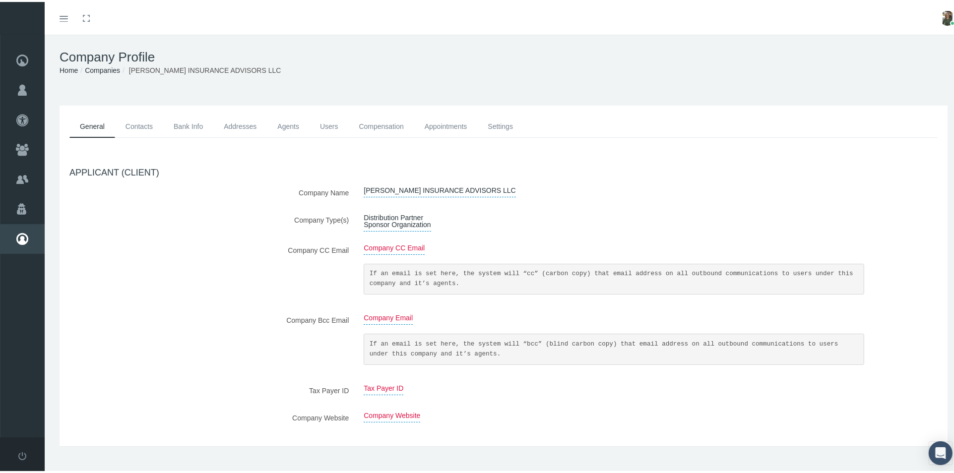
click at [147, 123] on link "Contacts" at bounding box center [139, 125] width 48 height 22
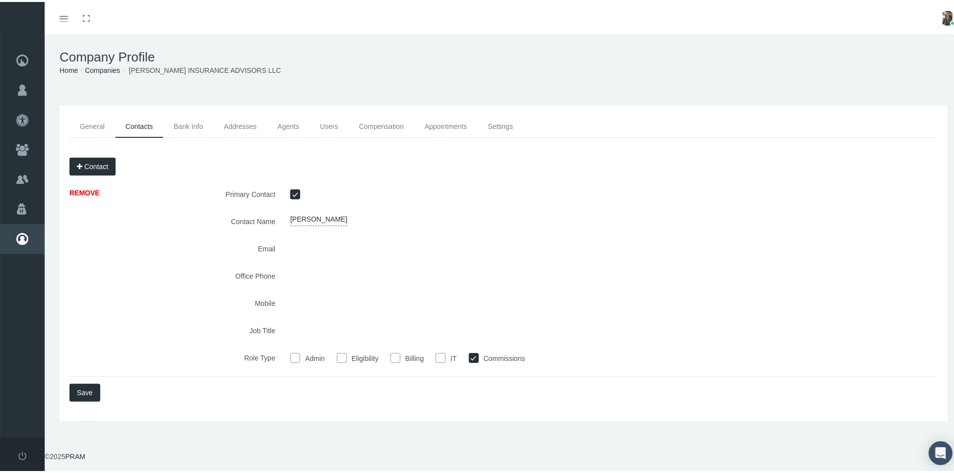
click at [246, 124] on link "Addresses" at bounding box center [240, 125] width 54 height 22
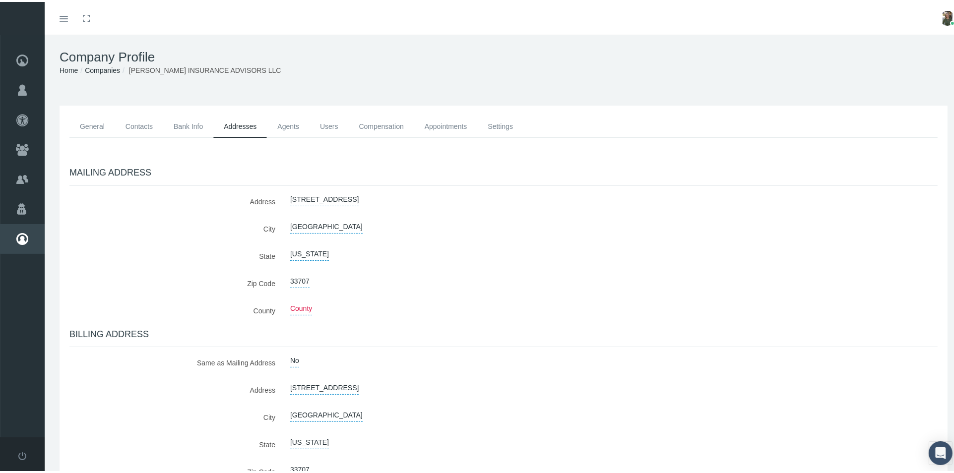
click at [294, 123] on link "Agents" at bounding box center [288, 125] width 43 height 22
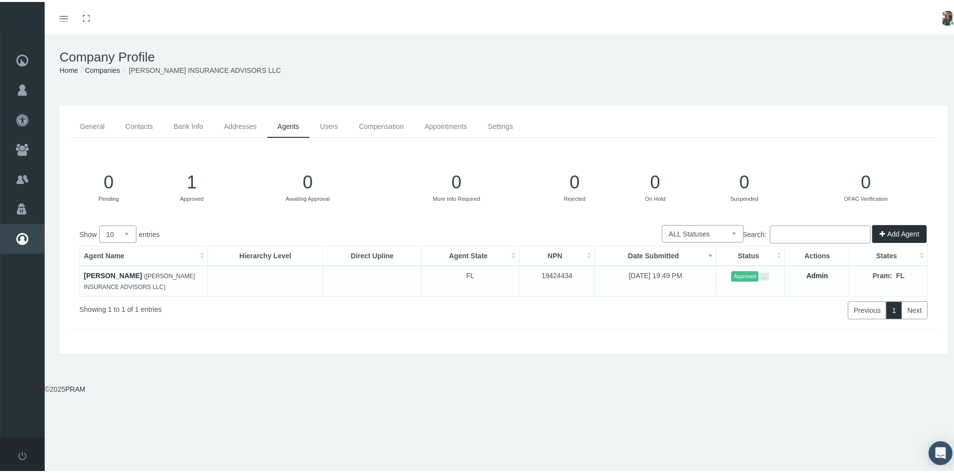
click at [326, 125] on link "Users" at bounding box center [329, 125] width 39 height 22
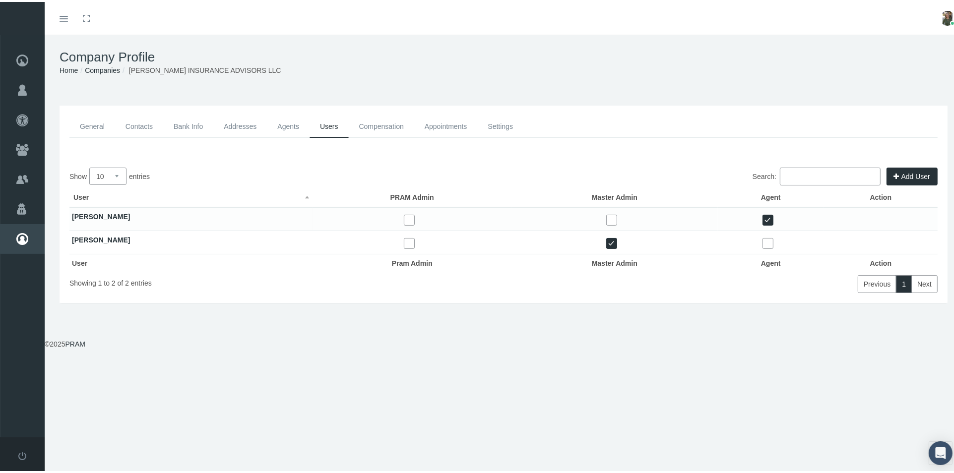
click at [102, 238] on link "[PERSON_NAME]" at bounding box center [101, 238] width 58 height 8
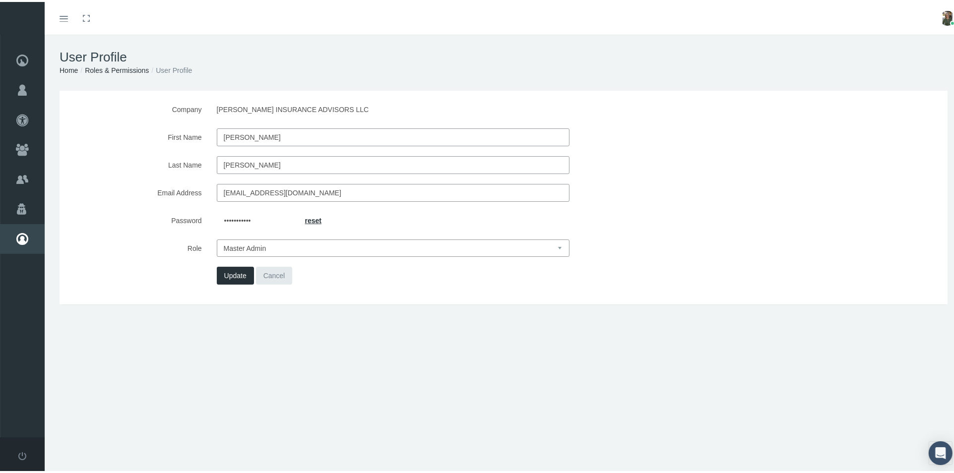
drag, startPoint x: 341, startPoint y: 191, endPoint x: 242, endPoint y: 197, distance: 99.9
click at [201, 211] on div "Company [PERSON_NAME] INSURANCE ADVISORS LLC First Name [PERSON_NAME] Last Name…" at bounding box center [503, 191] width 868 height 184
click at [275, 310] on div "Company [PERSON_NAME] INSURANCE ADVISORS LLC First Name [PERSON_NAME] Last Name…" at bounding box center [504, 213] width 918 height 248
click at [276, 277] on link "Cancel" at bounding box center [274, 274] width 37 height 18
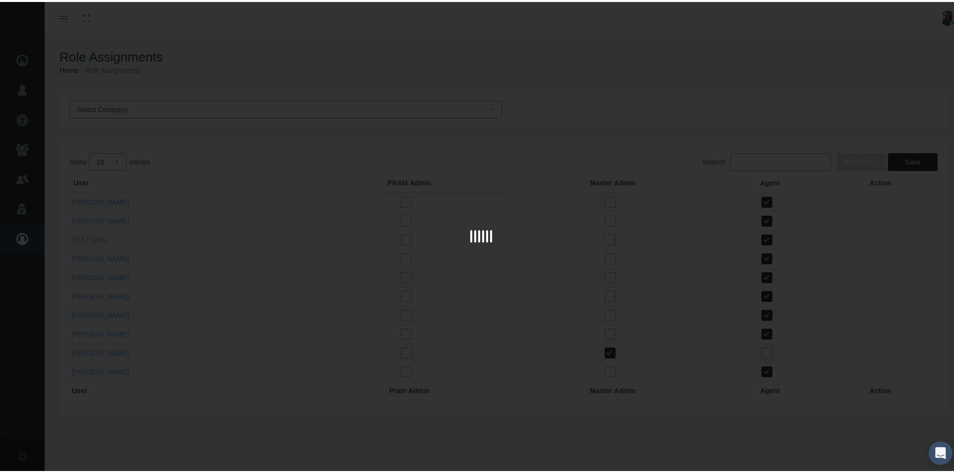
click at [19, 234] on div at bounding box center [481, 236] width 963 height 18
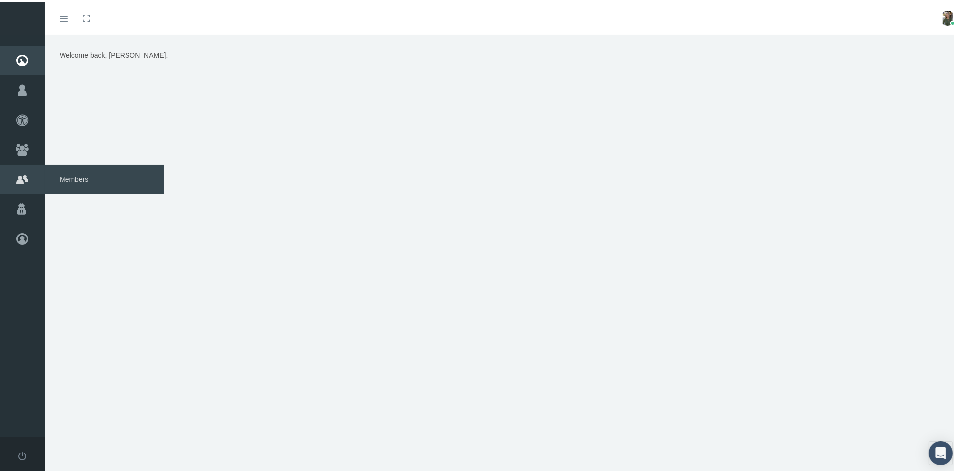
click at [65, 174] on span "Members" at bounding box center [104, 178] width 119 height 30
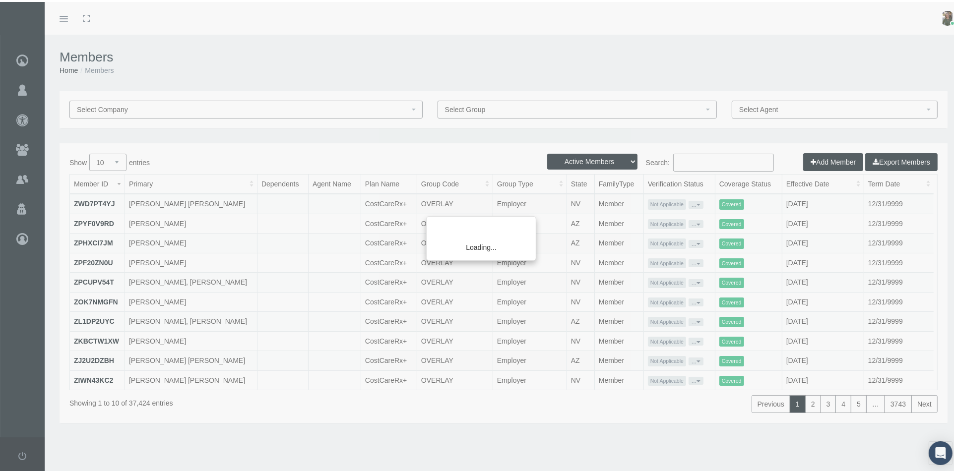
click at [678, 162] on div "Loading..." at bounding box center [477, 236] width 954 height 473
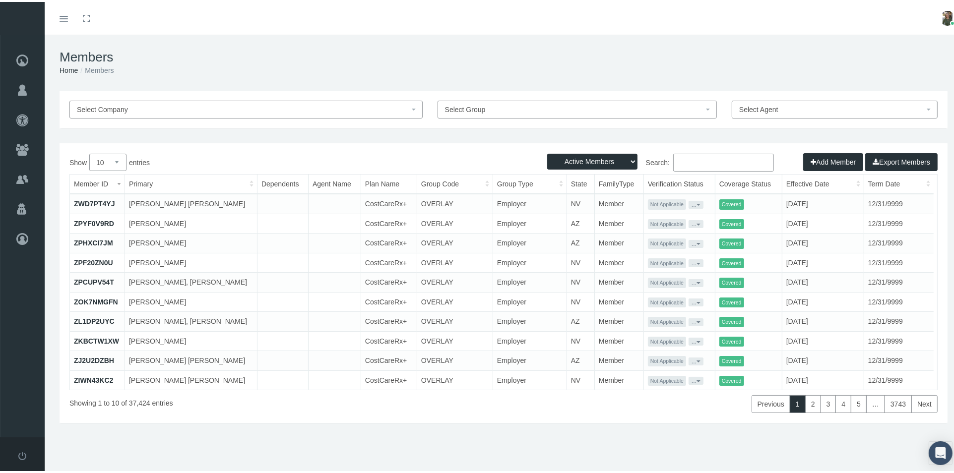
click at [677, 161] on input "Search:" at bounding box center [723, 161] width 101 height 18
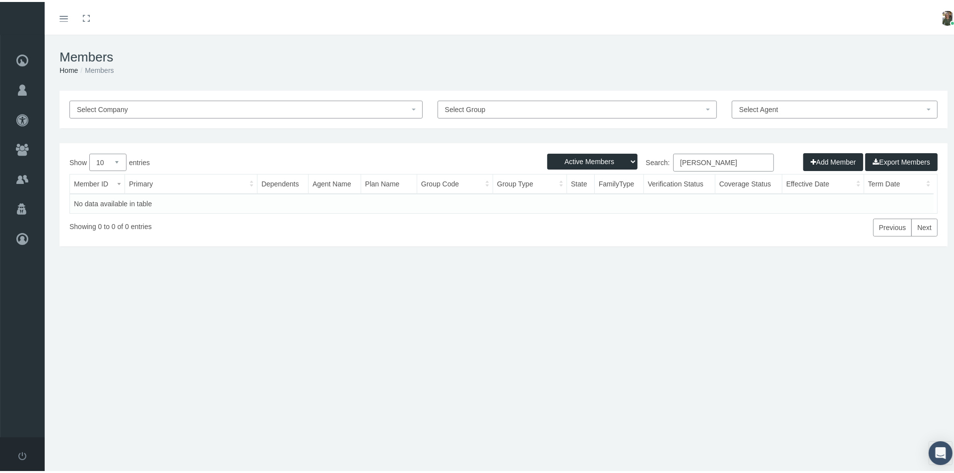
type input "mary whelan"
click at [612, 162] on select "Active Members Terminated Members Active & Terminated" at bounding box center [592, 160] width 90 height 16
select select "2"
click at [547, 152] on select "Active Members Terminated Members Active & Terminated" at bounding box center [592, 160] width 90 height 16
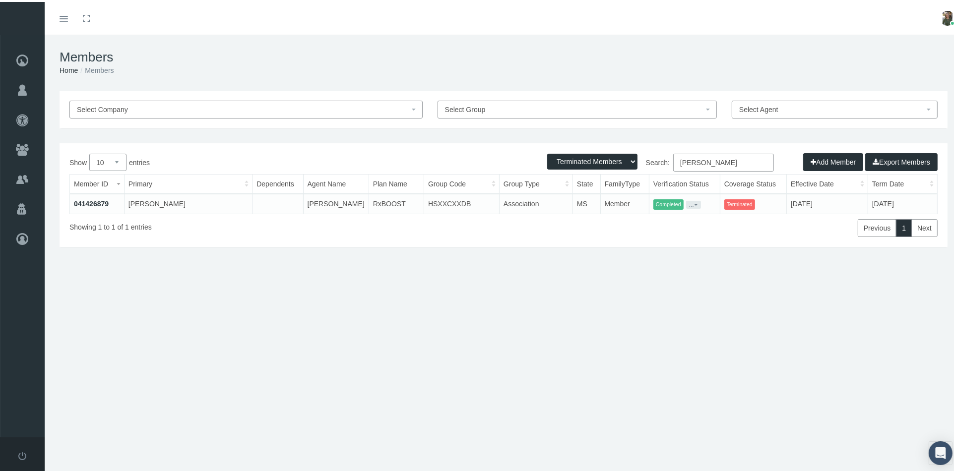
click at [92, 203] on link "041426879" at bounding box center [91, 202] width 35 height 8
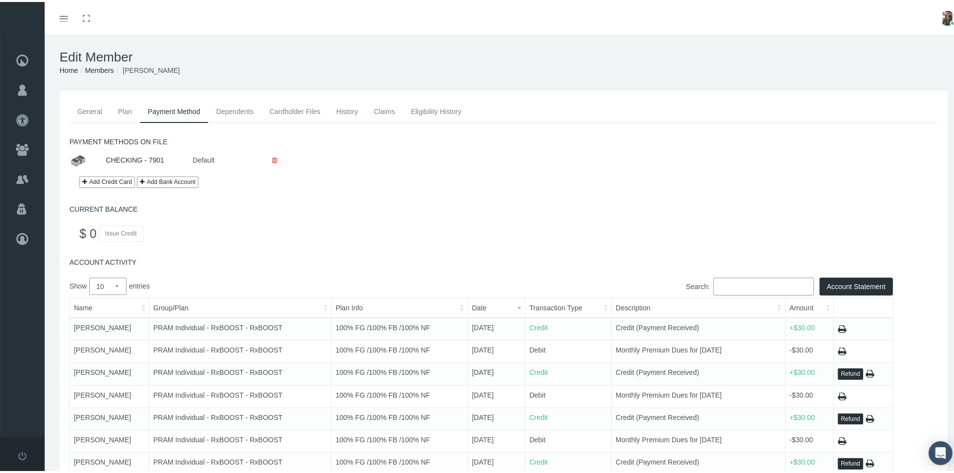
click at [85, 111] on link "General" at bounding box center [89, 110] width 41 height 22
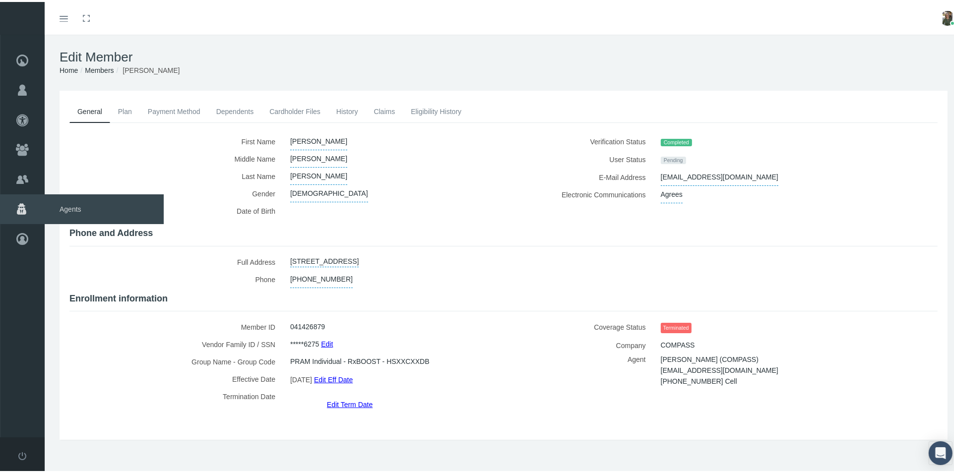
click at [67, 209] on span "Agents" at bounding box center [104, 208] width 119 height 30
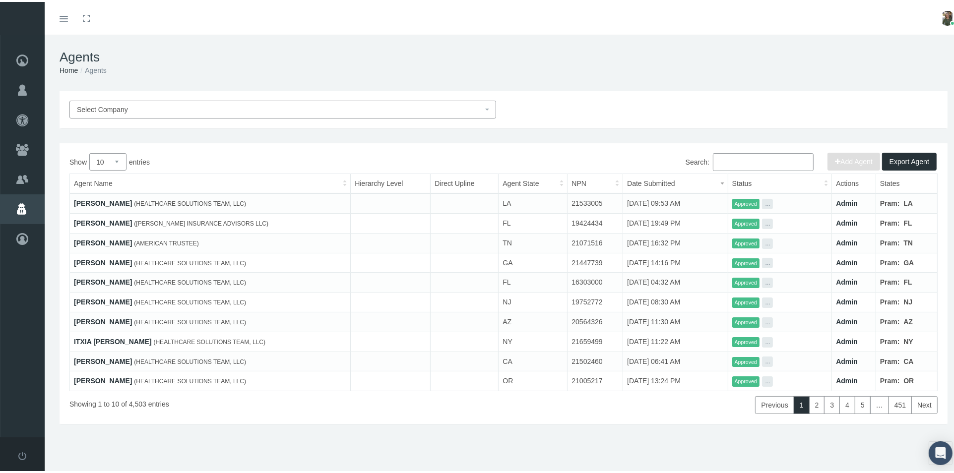
click at [725, 161] on input "Search:" at bounding box center [763, 160] width 101 height 18
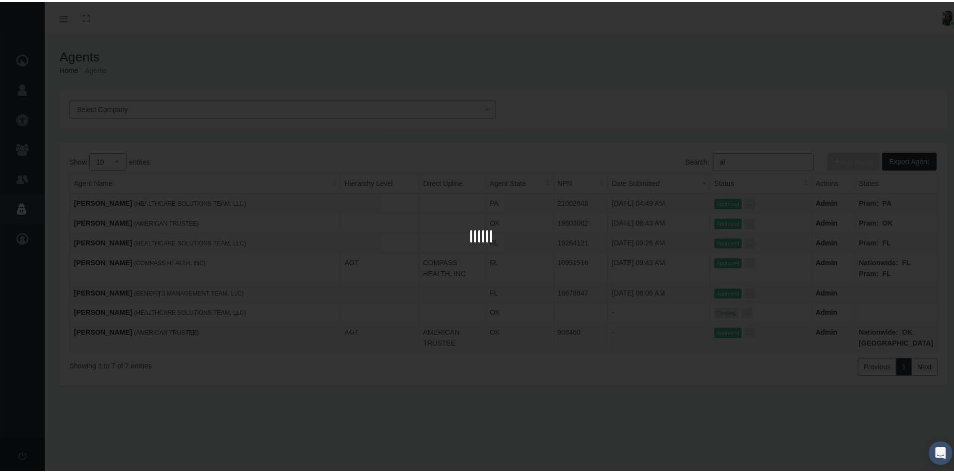
type input "a"
click at [402, 112] on div at bounding box center [481, 236] width 963 height 473
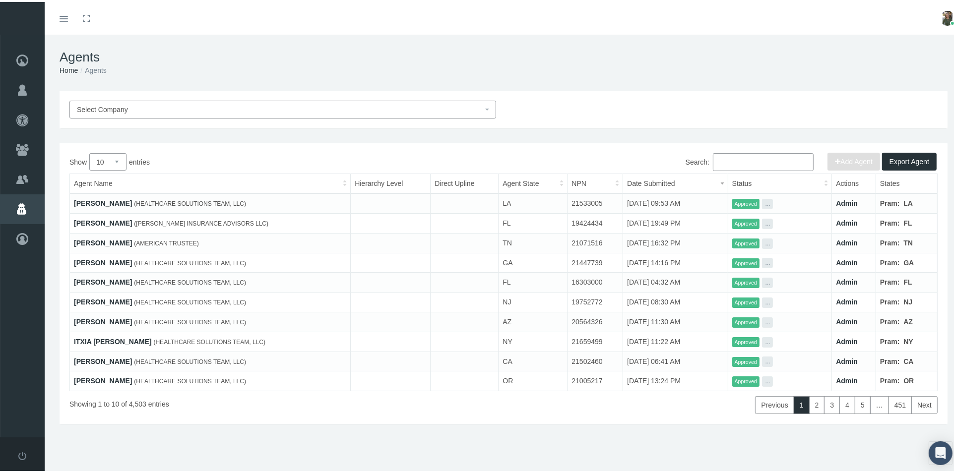
click at [295, 107] on span "Select Company" at bounding box center [280, 107] width 406 height 11
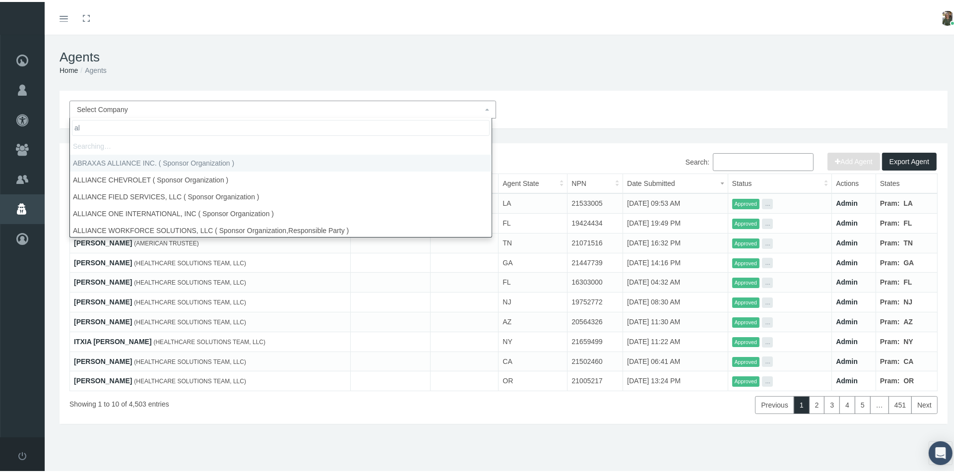
type input "a"
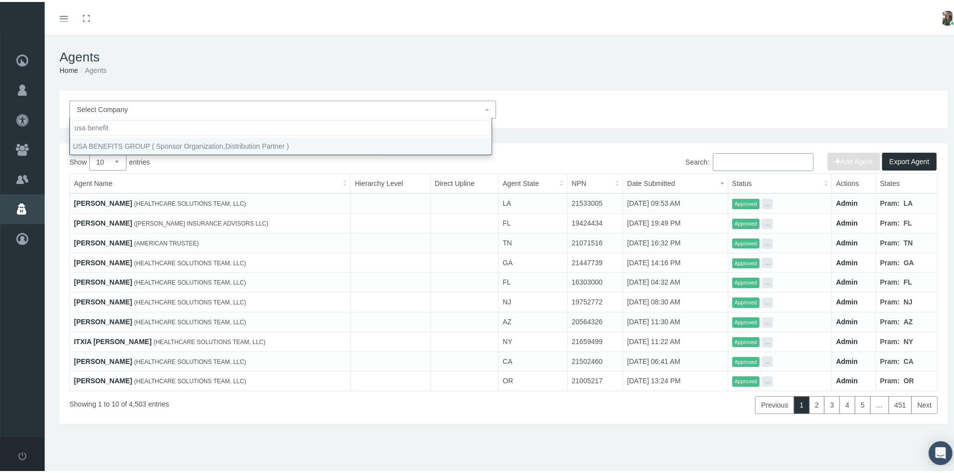
type input "usa benefit"
select select "7668"
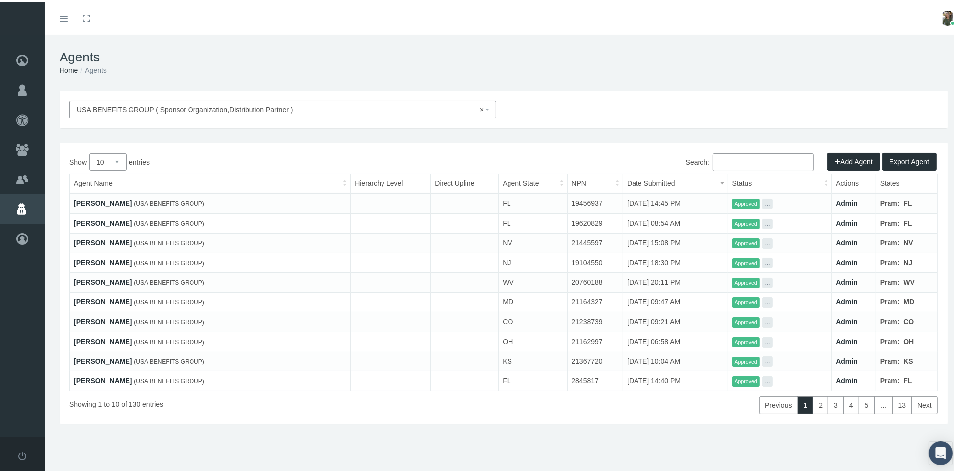
click at [835, 158] on icon "button" at bounding box center [837, 159] width 5 height 11
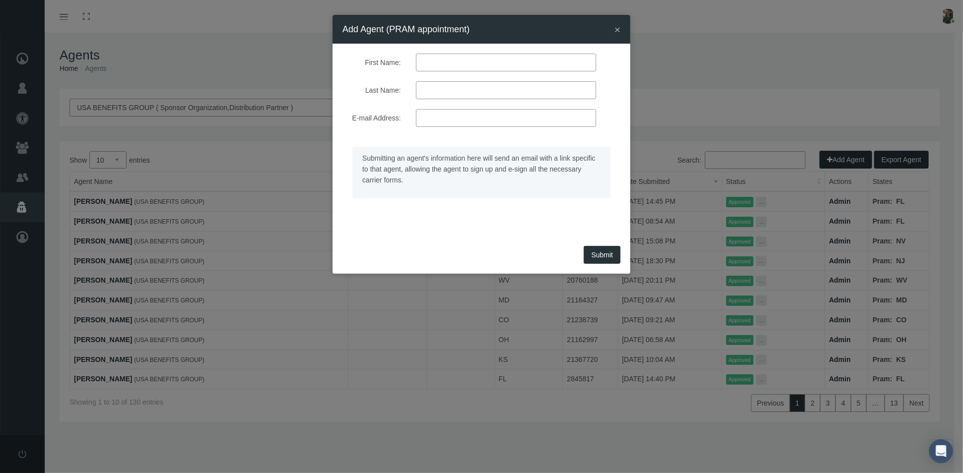
click at [447, 65] on input "First Name:" at bounding box center [506, 63] width 180 height 18
type input "Allison"
click at [492, 92] on input "Last Name:" at bounding box center [506, 90] width 180 height 18
type input "motoyama"
type input "allison@adavidson.com"
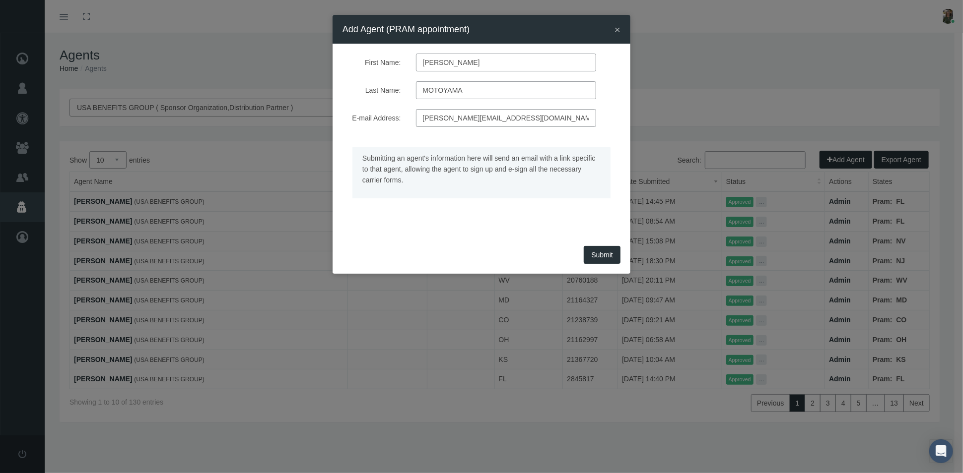
click at [599, 253] on span "Submit" at bounding box center [602, 255] width 22 height 8
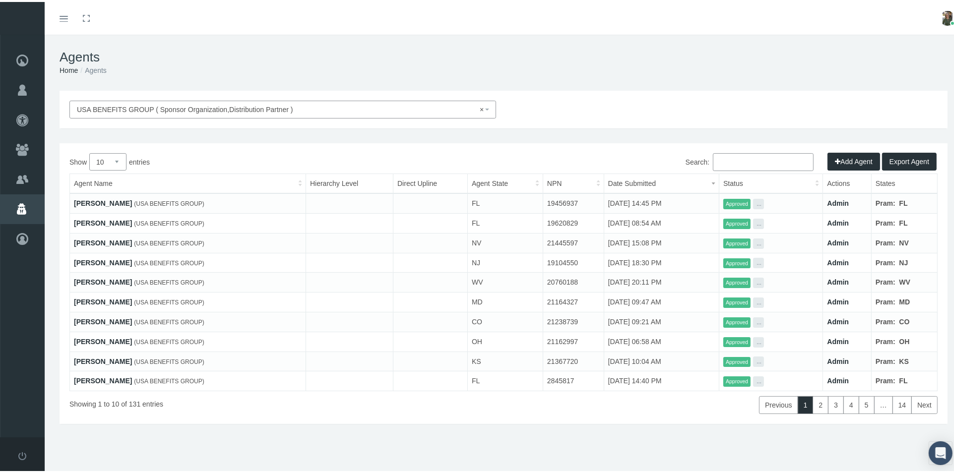
click at [720, 156] on input "Search:" at bounding box center [763, 160] width 101 height 18
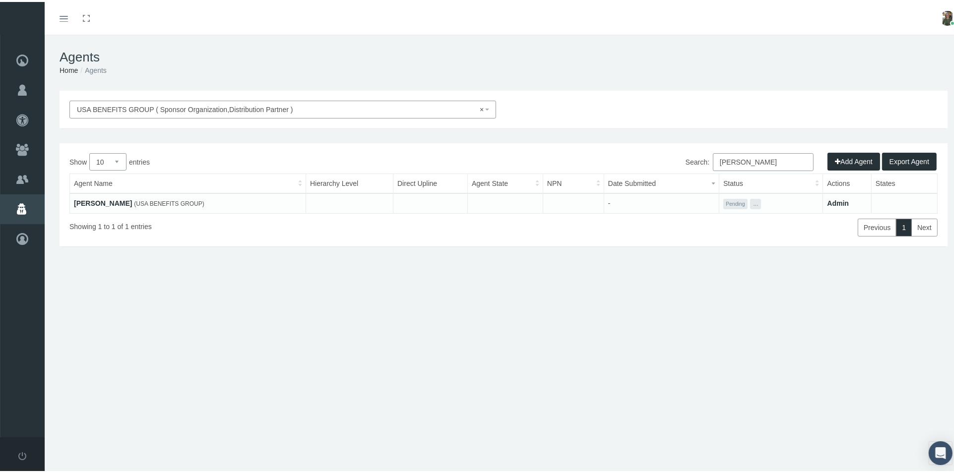
type input "allison"
click at [752, 203] on button "..." at bounding box center [755, 202] width 11 height 10
click at [753, 230] on link "Get Invitation URL" at bounding box center [771, 226] width 56 height 12
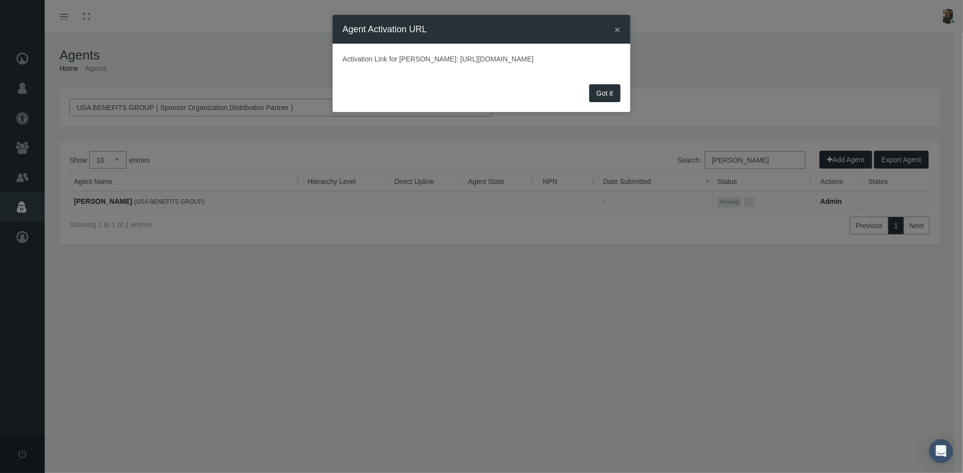
drag, startPoint x: 340, startPoint y: 58, endPoint x: 485, endPoint y: 75, distance: 146.5
click at [559, 73] on div "Activation Link for Allison Motoyama: https://prod.pram.com/processuser/fb0c6f0…" at bounding box center [481, 63] width 298 height 38
copy p "Activation Link for Allison Motoyama: https://prod.pram.com/processuser/fb0c6f0…"
click at [590, 102] on button "Got it" at bounding box center [604, 93] width 31 height 18
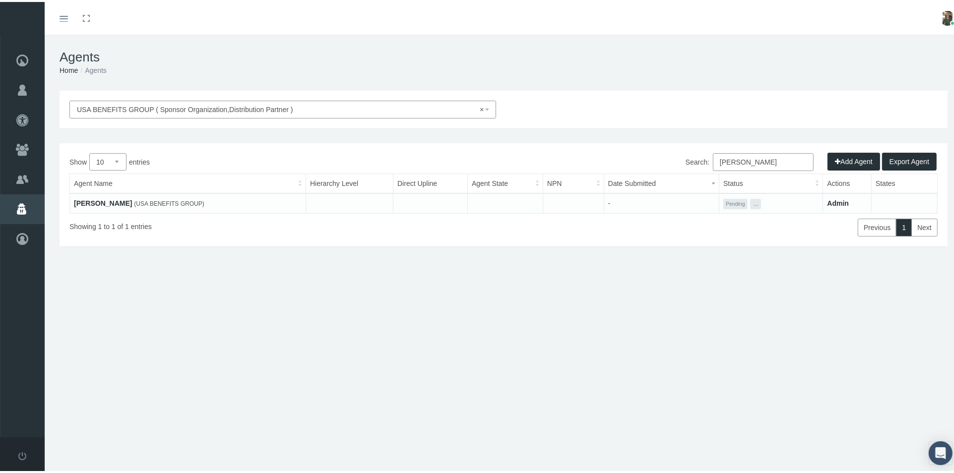
click at [114, 201] on link "Allison Motoyama" at bounding box center [103, 201] width 58 height 8
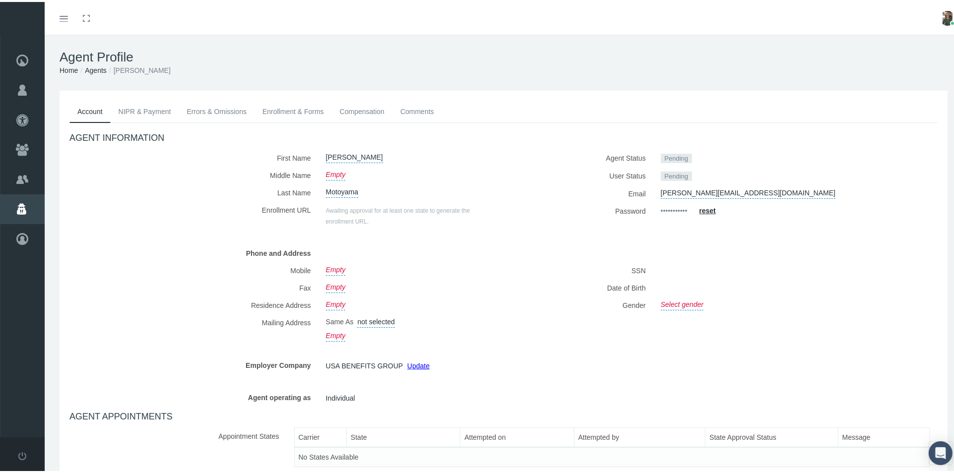
click at [681, 303] on link "Select gender" at bounding box center [682, 302] width 43 height 14
click at [690, 304] on select "[DEMOGRAPHIC_DATA] [DEMOGRAPHIC_DATA]" at bounding box center [711, 303] width 100 height 17
select select "F"
click at [661, 295] on select "[DEMOGRAPHIC_DATA] [DEMOGRAPHIC_DATA]" at bounding box center [711, 303] width 100 height 17
click at [771, 301] on icon "submit" at bounding box center [774, 302] width 6 height 6
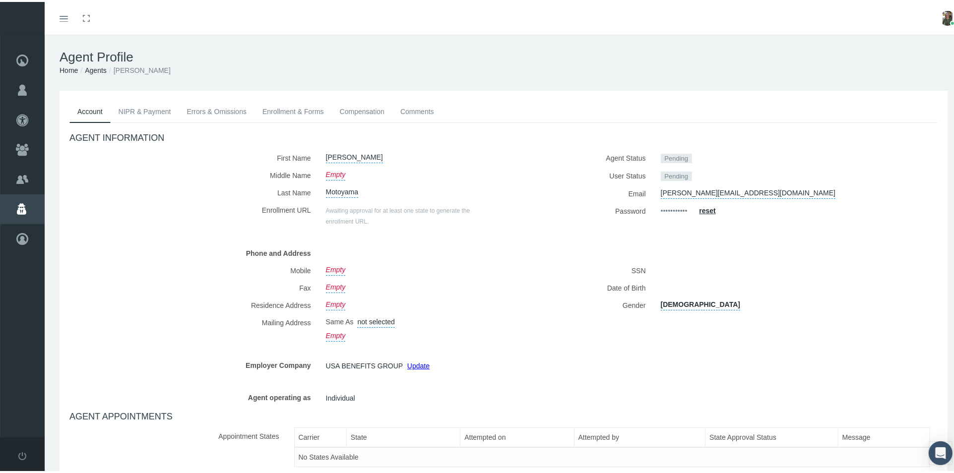
click at [166, 256] on label "Phone and Address" at bounding box center [193, 251] width 249 height 17
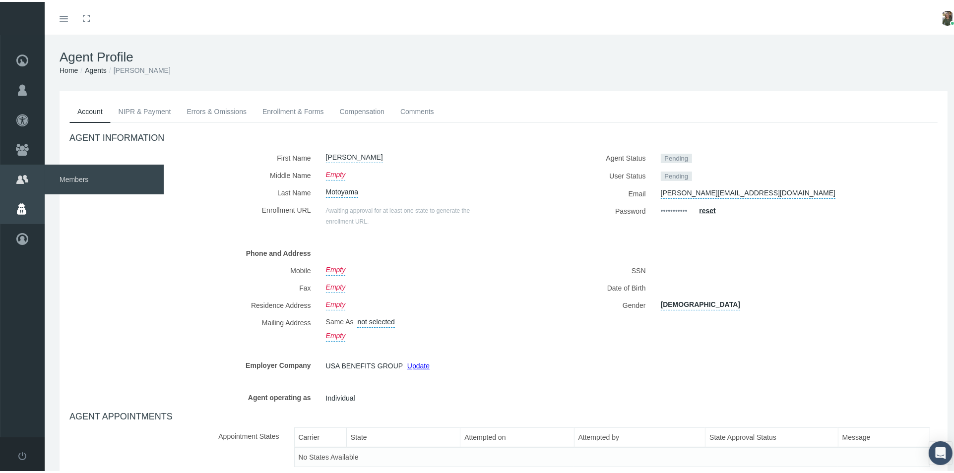
click at [70, 171] on span "Members" at bounding box center [104, 178] width 119 height 30
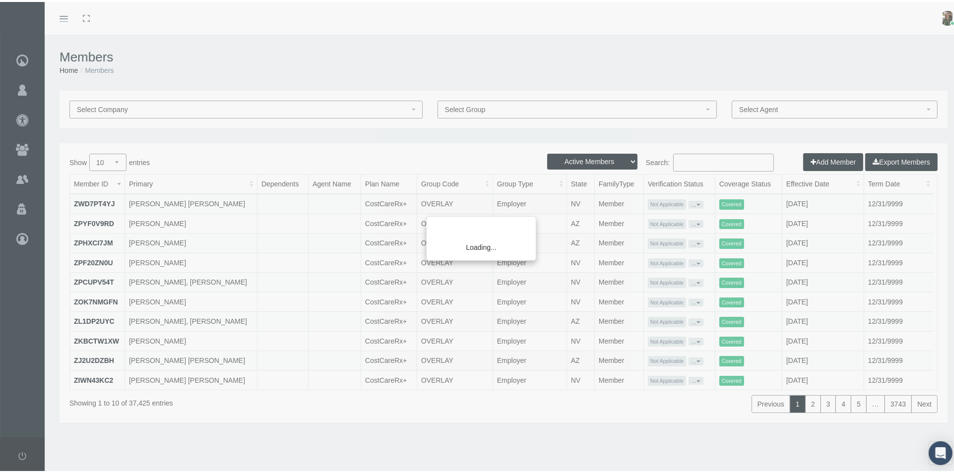
click at [682, 158] on div "Loading..." at bounding box center [477, 236] width 954 height 473
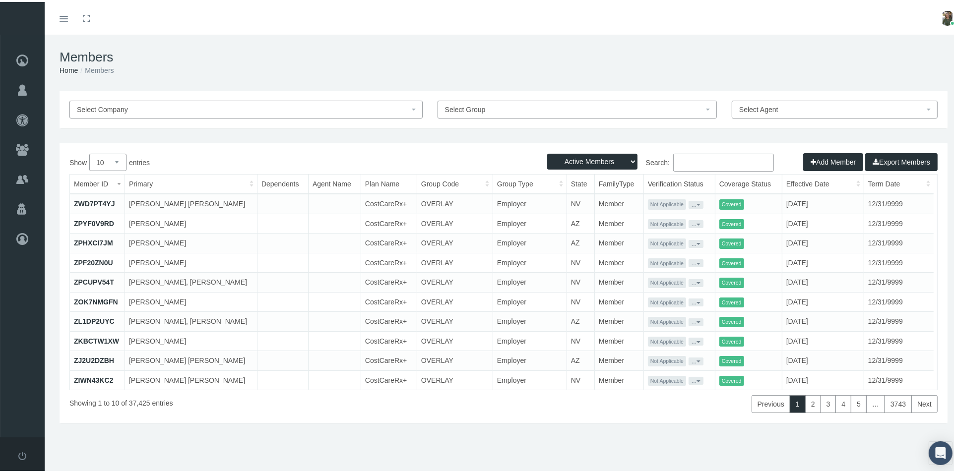
click at [675, 161] on input "Search:" at bounding box center [723, 161] width 101 height 18
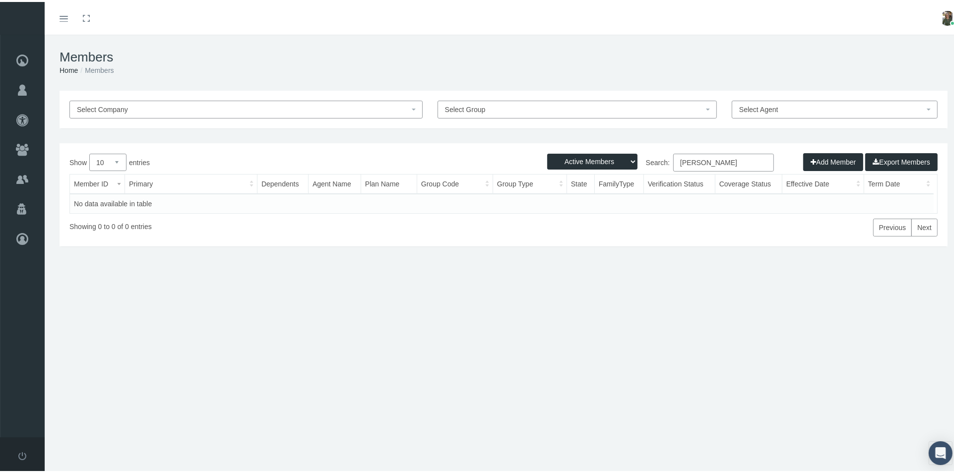
type input "PATRICIA JANOSKY"
click at [553, 160] on select "Active Members Terminated Members Active & Terminated" at bounding box center [592, 160] width 90 height 16
select select "2"
click at [547, 152] on select "Active Members Terminated Members Active & Terminated" at bounding box center [592, 160] width 90 height 16
click at [674, 162] on input "PATRICIA JANOSKY" at bounding box center [723, 161] width 101 height 18
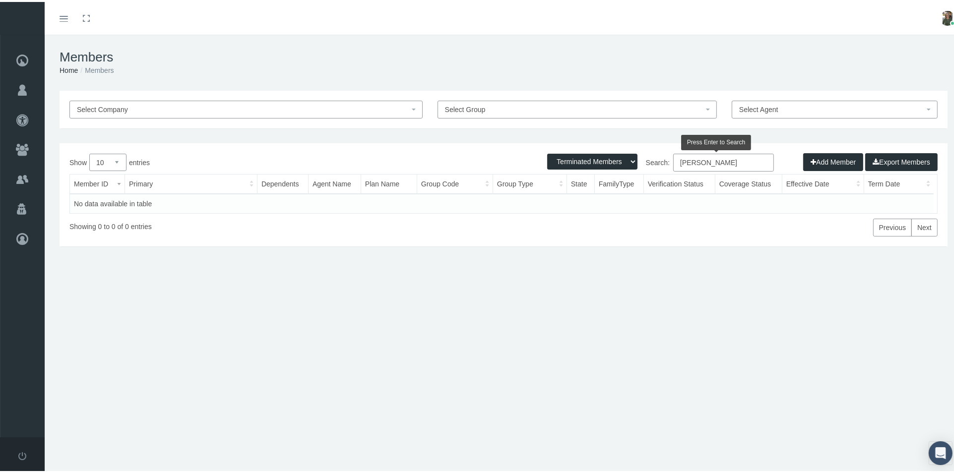
click at [743, 160] on input "PATRICIA JANOSKY" at bounding box center [723, 161] width 101 height 18
type input "P"
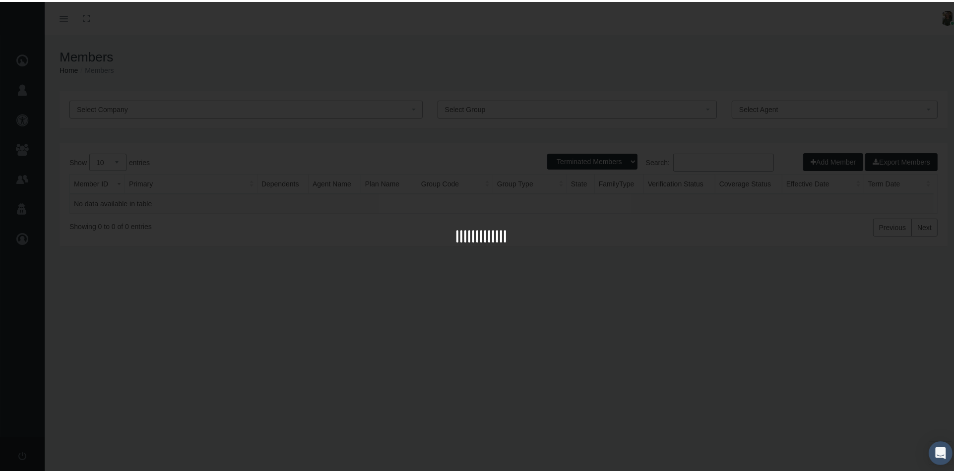
drag, startPoint x: 701, startPoint y: 156, endPoint x: 677, endPoint y: 160, distance: 23.7
click at [677, 160] on input "Search:" at bounding box center [723, 161] width 101 height 18
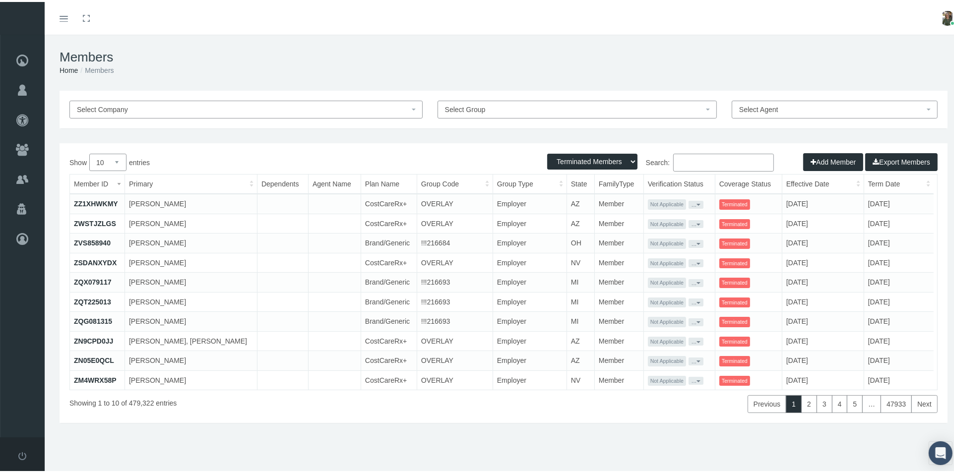
paste input "Patricia Janosky <alljanosky@gmail.com>"
drag, startPoint x: 684, startPoint y: 162, endPoint x: 687, endPoint y: 169, distance: 7.6
click at [685, 161] on input "Patricia Janosky <alljanosky@gmail.com>" at bounding box center [723, 161] width 101 height 18
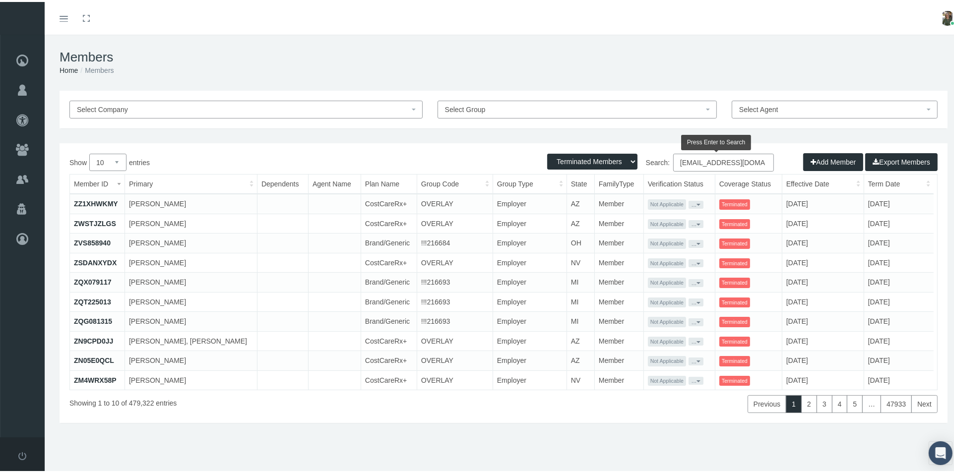
click at [748, 160] on input "alljanosky@gmail.com>" at bounding box center [723, 161] width 101 height 18
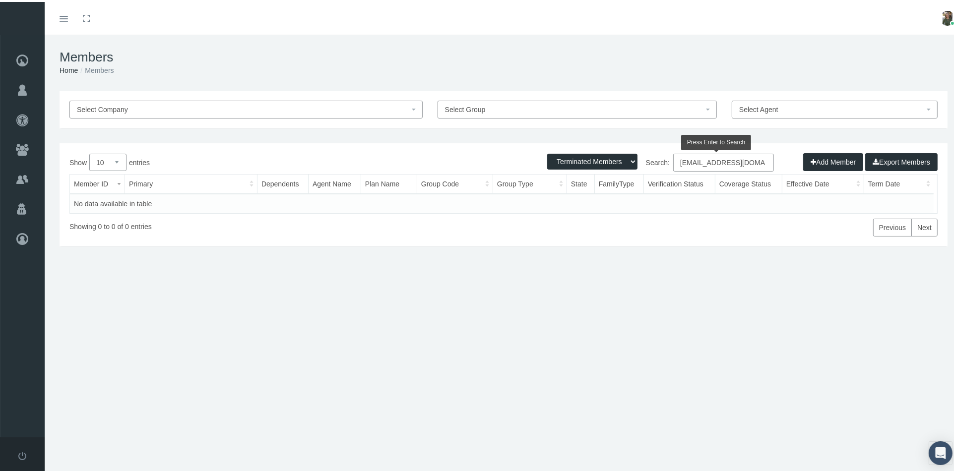
type input "alljanosky@gmail.com"
click at [605, 154] on select "Active Members Terminated Members Active & Terminated" at bounding box center [592, 160] width 90 height 16
select select "3"
click at [547, 152] on select "Active Members Terminated Members Active & Terminated" at bounding box center [592, 160] width 90 height 16
drag, startPoint x: 743, startPoint y: 161, endPoint x: 635, endPoint y: 165, distance: 108.2
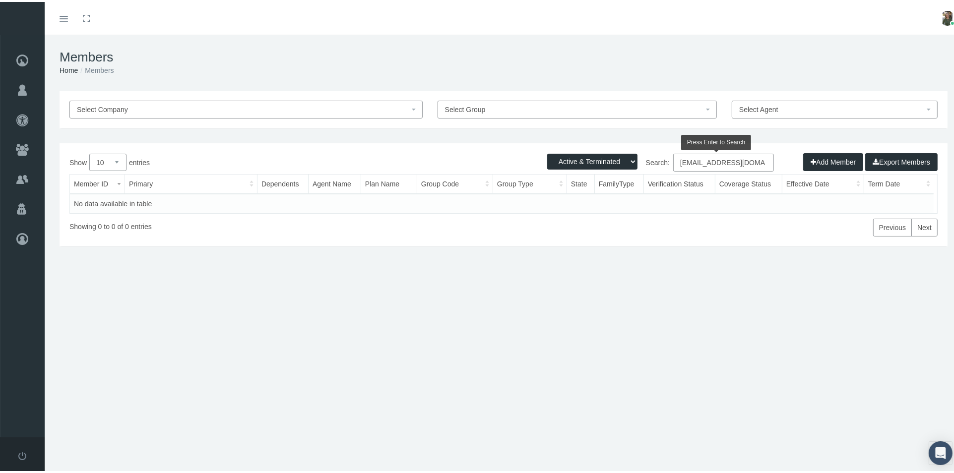
click at [635, 166] on label "Search: alljanosky@gmail.com" at bounding box center [639, 161] width 270 height 18
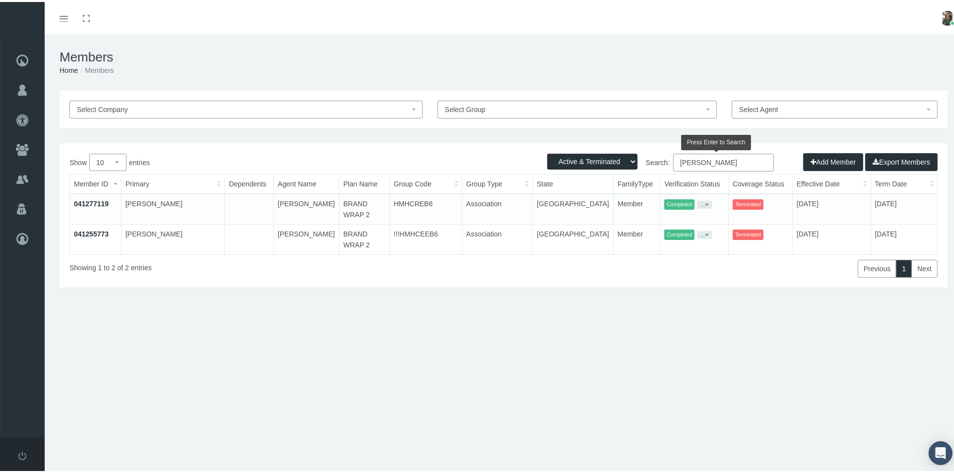
type input "SEAN JANOSKY"
click at [89, 198] on link "041277119" at bounding box center [91, 202] width 35 height 8
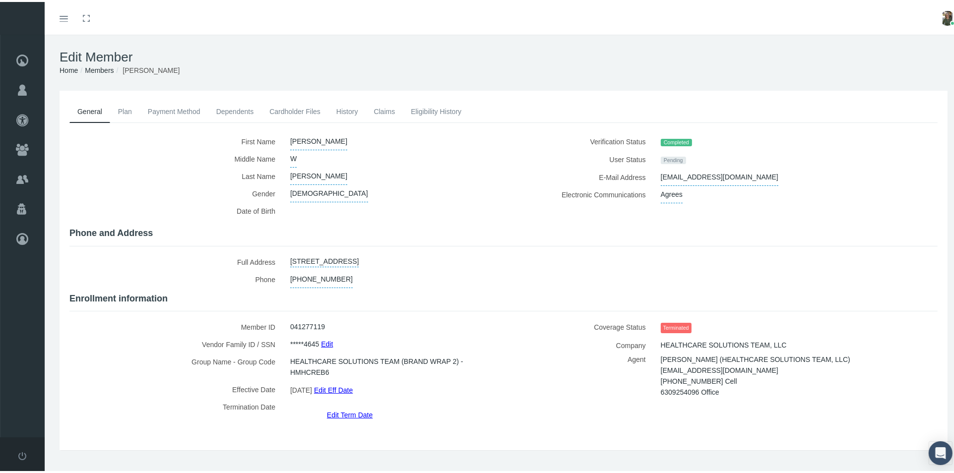
click at [382, 106] on link "Claims" at bounding box center [384, 110] width 37 height 22
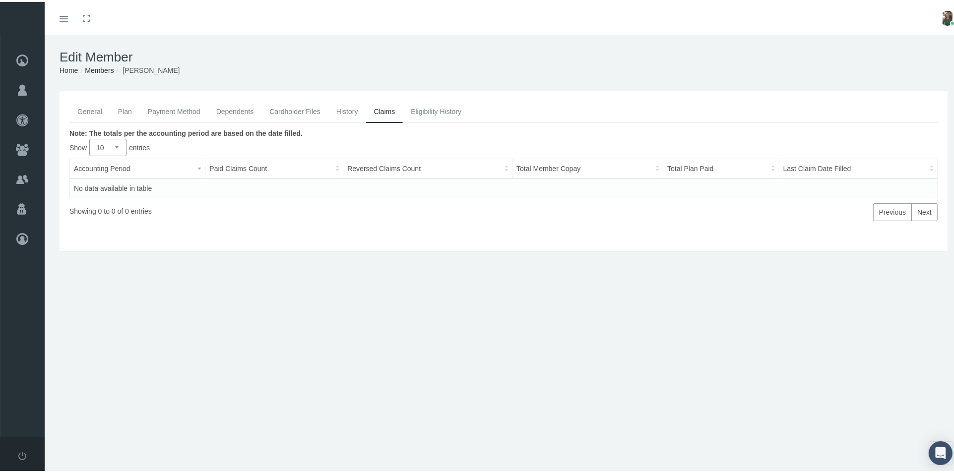
click at [351, 112] on link "History" at bounding box center [347, 110] width 38 height 22
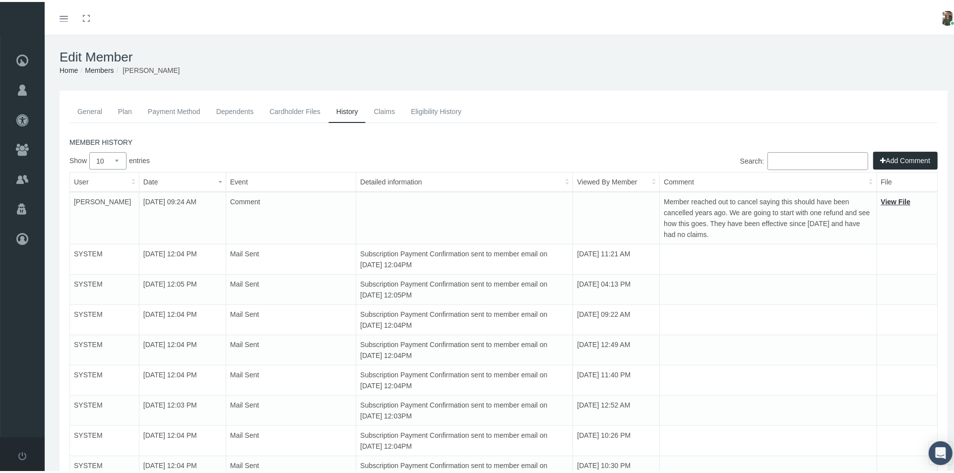
click at [162, 108] on link "Payment Method" at bounding box center [174, 110] width 68 height 22
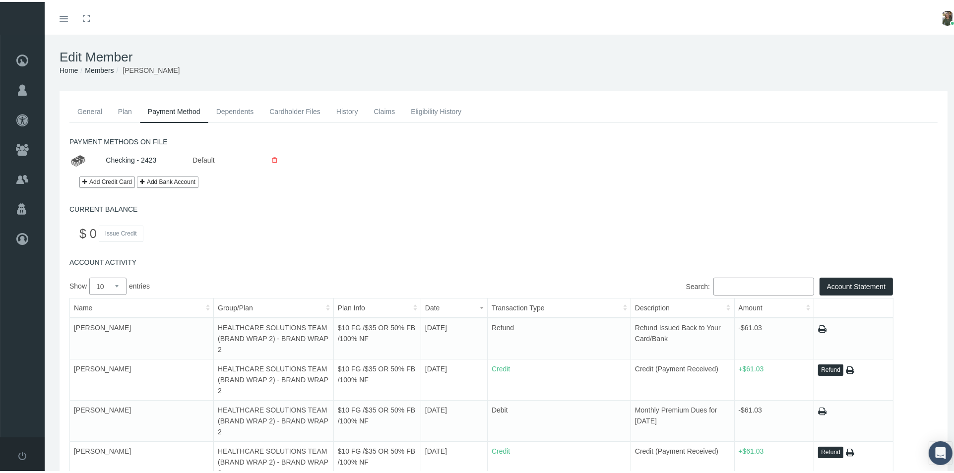
click at [881, 6] on div "Toggle menubar Toggle fullscreen Profile Logout" at bounding box center [503, 16] width 903 height 33
click at [85, 113] on link "General" at bounding box center [89, 110] width 41 height 22
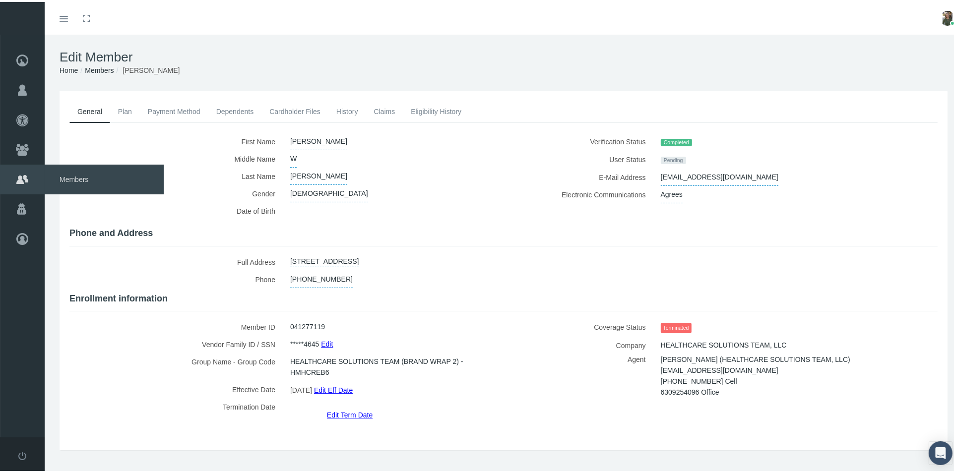
click at [63, 180] on span "Members" at bounding box center [104, 178] width 119 height 30
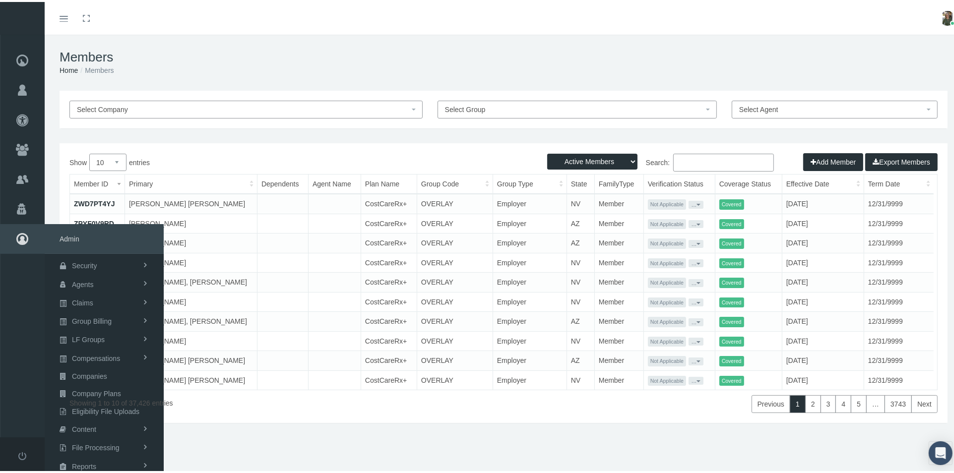
click at [16, 237] on icon at bounding box center [22, 237] width 45 height 30
click at [84, 424] on span "Reports" at bounding box center [84, 432] width 24 height 17
click at [77, 389] on span "Reports" at bounding box center [72, 397] width 24 height 17
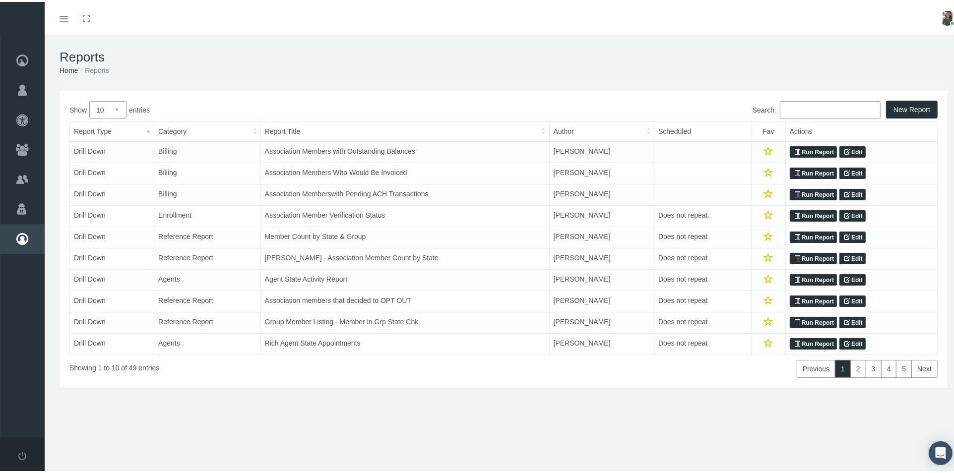
click at [795, 212] on link "Run Report" at bounding box center [813, 214] width 47 height 12
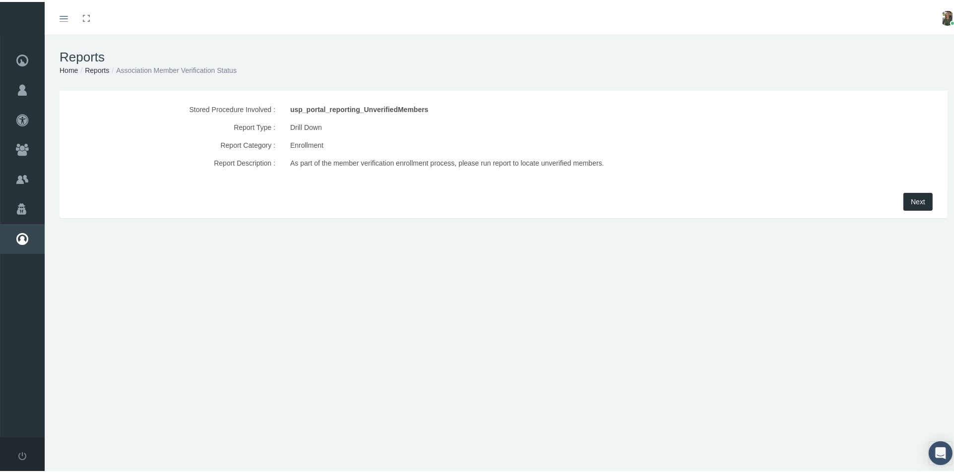
click at [917, 197] on button "Next" at bounding box center [918, 200] width 29 height 18
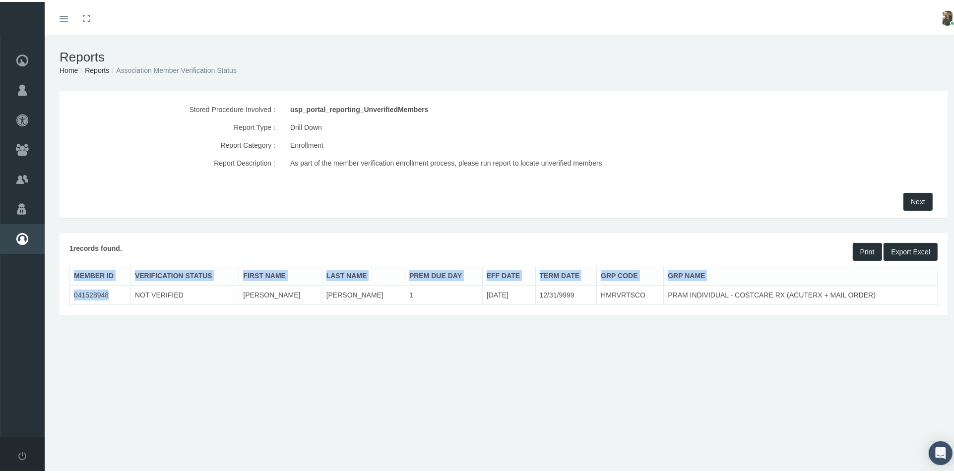
drag, startPoint x: 115, startPoint y: 292, endPoint x: 63, endPoint y: 291, distance: 52.1
click at [63, 291] on div "MEMBER ID VERIFICATION STATUS FIRST NAME LAST NAME PREM DUE DAY EFF DATE TERM D…" at bounding box center [503, 283] width 883 height 39
click at [93, 306] on div "1 records found. Print Export Excel MEMBER ID VERIFICATION STATUS FIRST NAME LA…" at bounding box center [504, 272] width 888 height 82
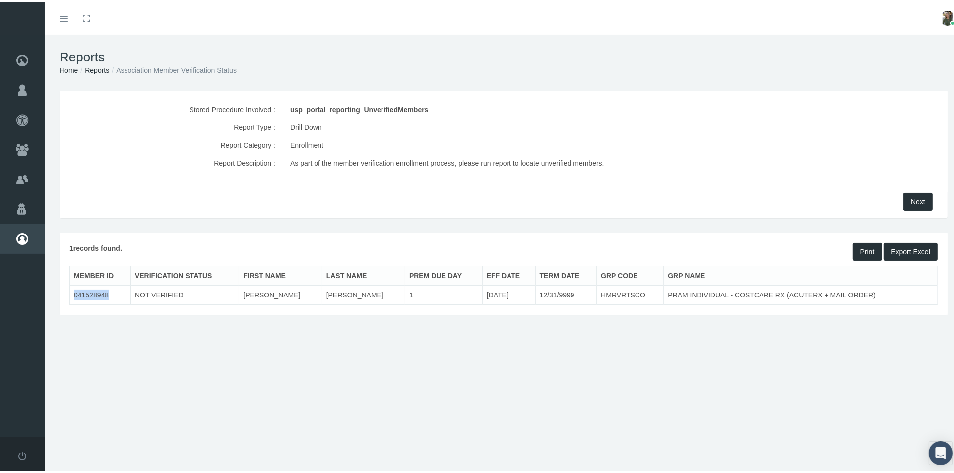
drag, startPoint x: 111, startPoint y: 293, endPoint x: 73, endPoint y: 287, distance: 38.2
click at [73, 287] on td "041528948" at bounding box center [100, 293] width 61 height 19
copy td "041528948"
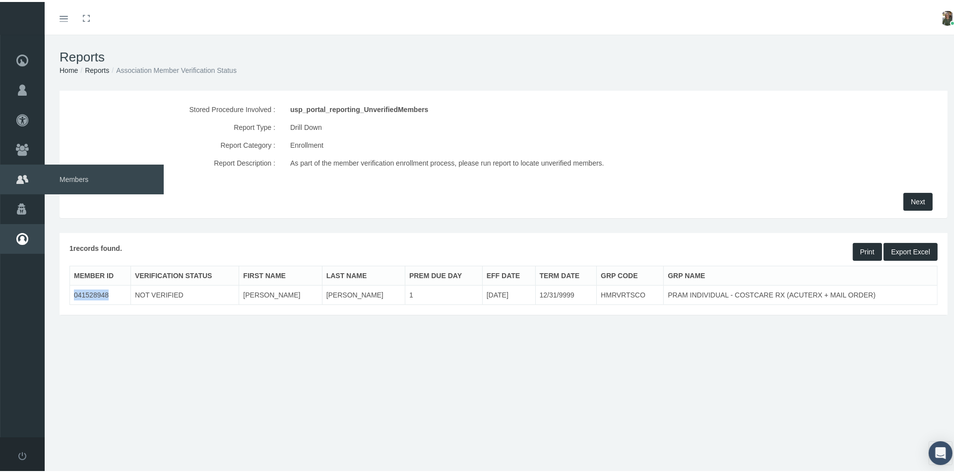
click at [74, 176] on span "Members" at bounding box center [104, 178] width 119 height 30
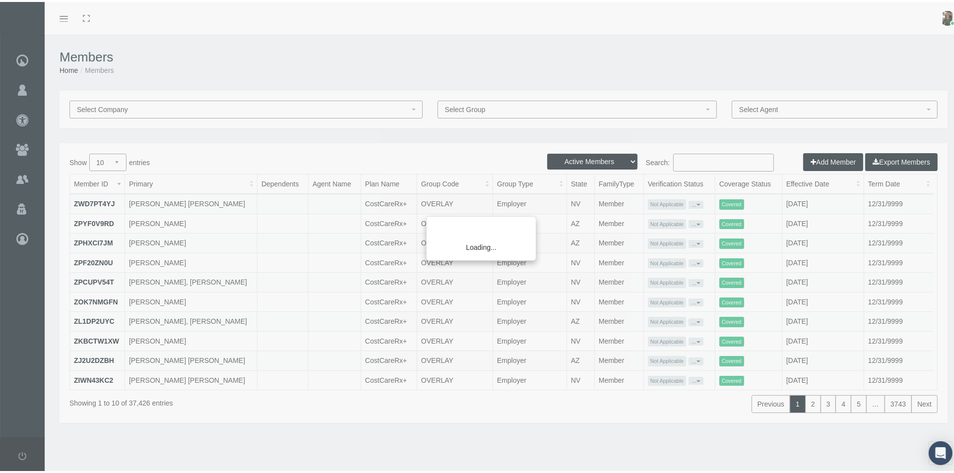
click at [675, 159] on div "Loading..." at bounding box center [477, 236] width 954 height 473
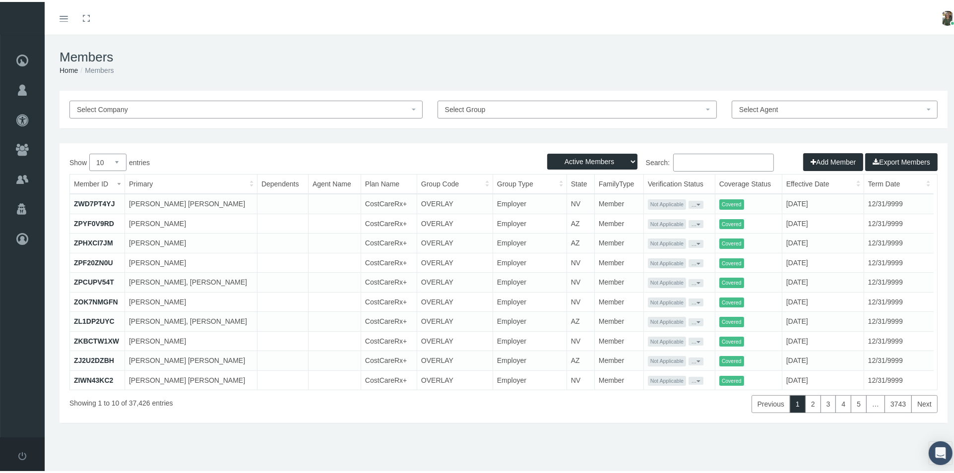
click at [675, 159] on input "Search:" at bounding box center [723, 161] width 101 height 18
paste input "041528948"
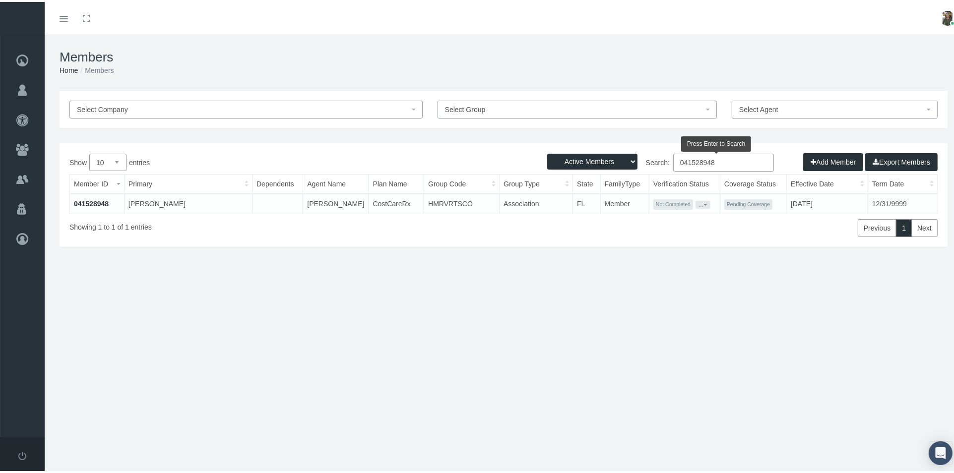
type input "041528948"
click at [101, 202] on link "041528948" at bounding box center [91, 202] width 35 height 8
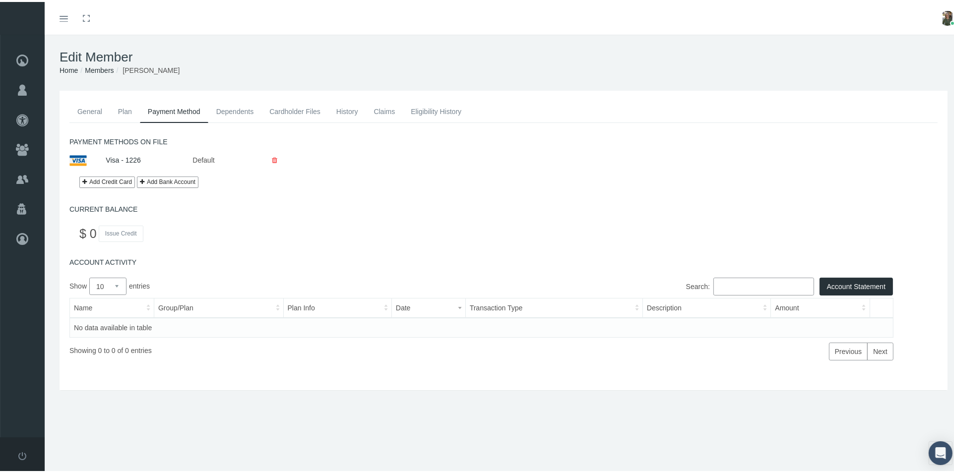
click at [92, 111] on link "General" at bounding box center [89, 110] width 41 height 22
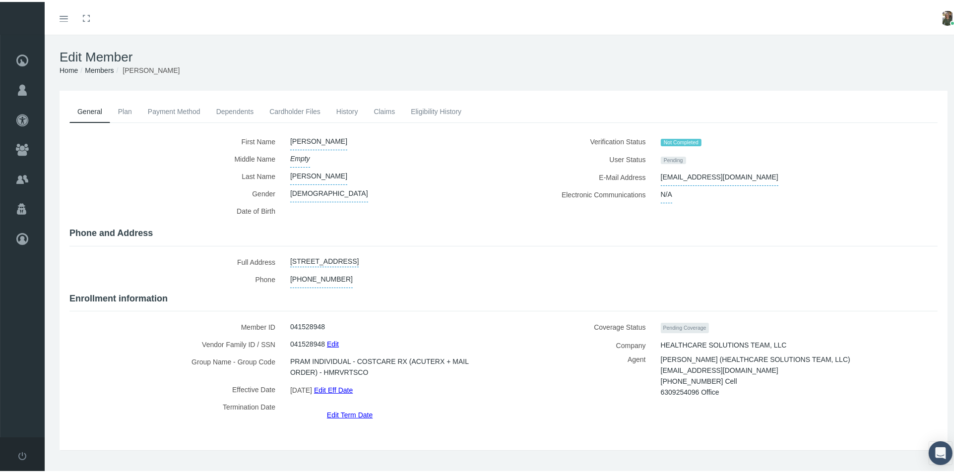
click at [420, 109] on link "Eligibility History" at bounding box center [436, 110] width 66 height 22
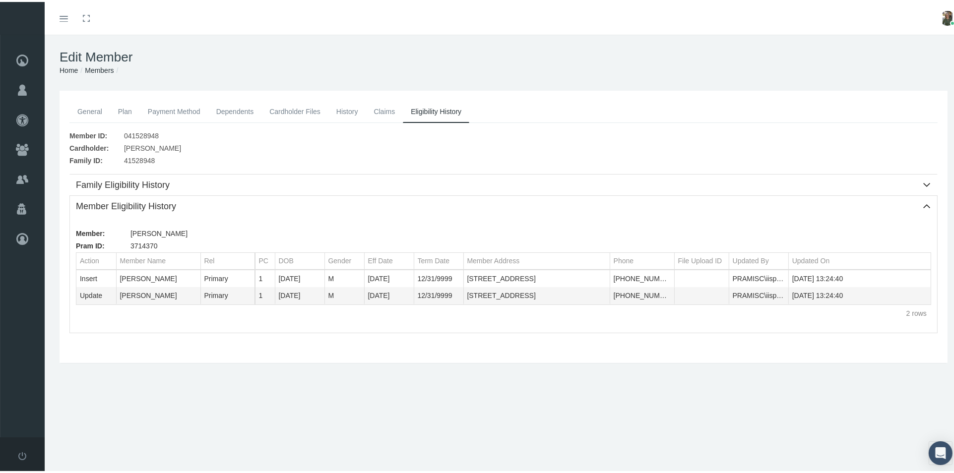
click at [383, 109] on link "Claims" at bounding box center [384, 110] width 37 height 22
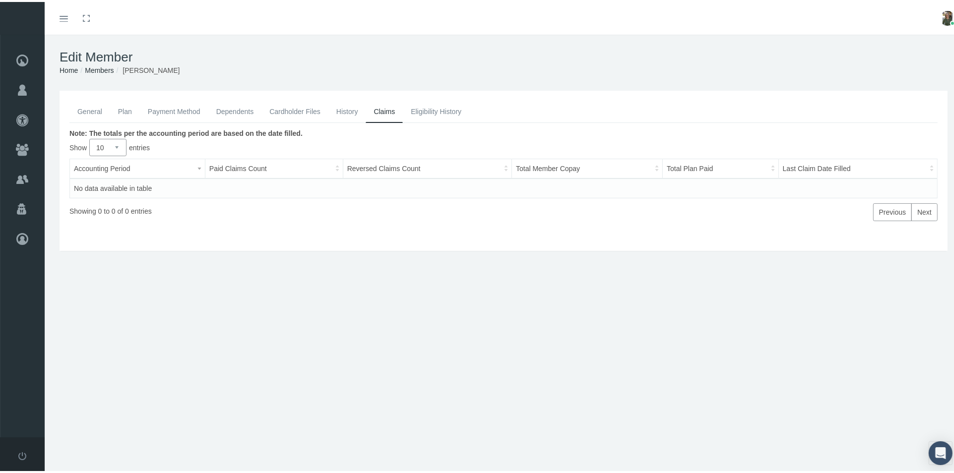
click at [352, 111] on link "History" at bounding box center [347, 110] width 38 height 22
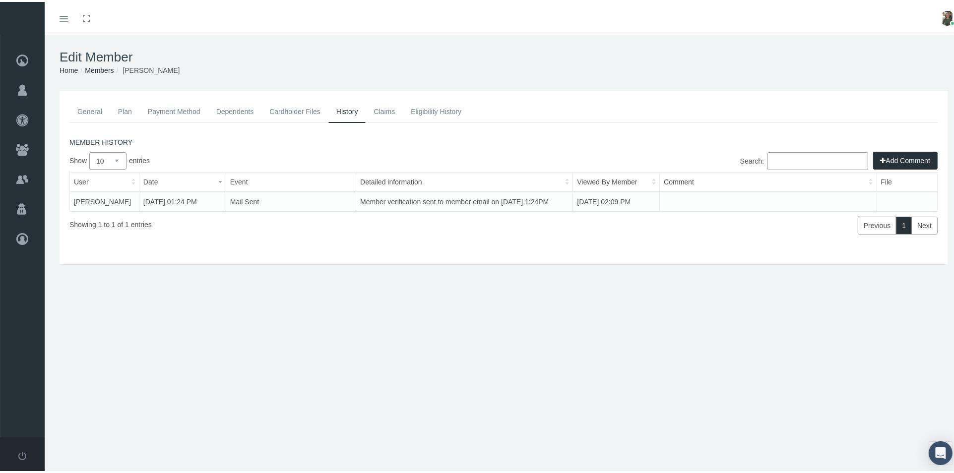
click at [394, 106] on link "Claims" at bounding box center [384, 110] width 37 height 22
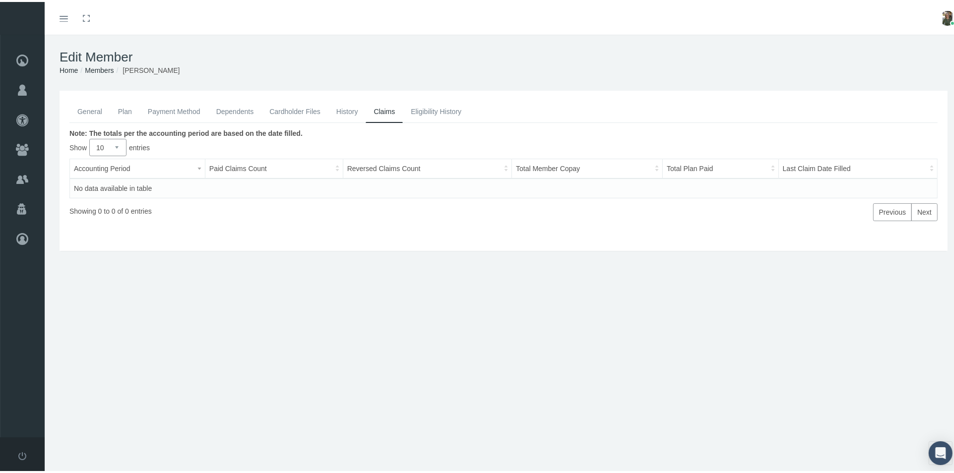
click at [422, 113] on link "Eligibility History" at bounding box center [436, 110] width 66 height 22
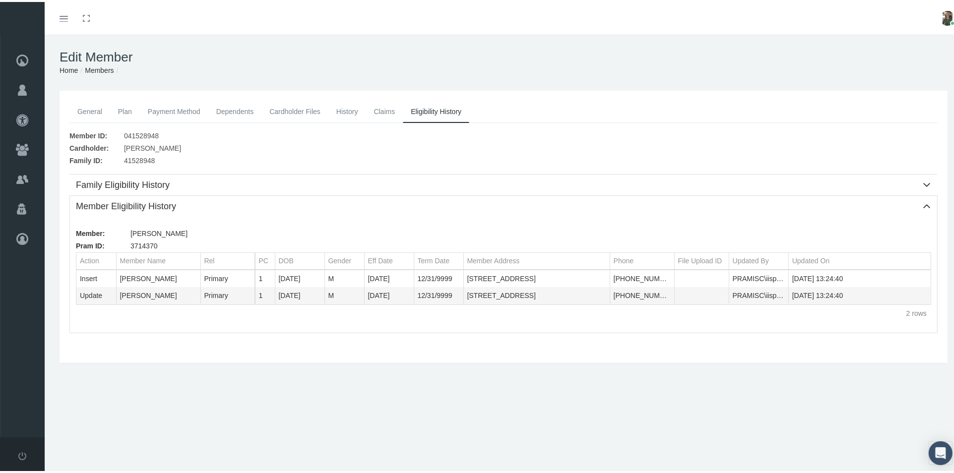
click at [99, 109] on link "General" at bounding box center [89, 110] width 41 height 22
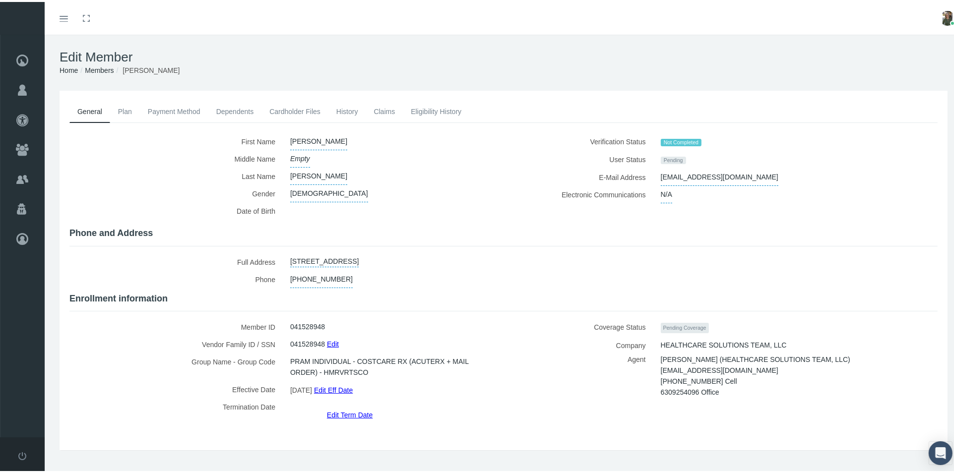
click at [127, 110] on link "Plan" at bounding box center [125, 110] width 30 height 22
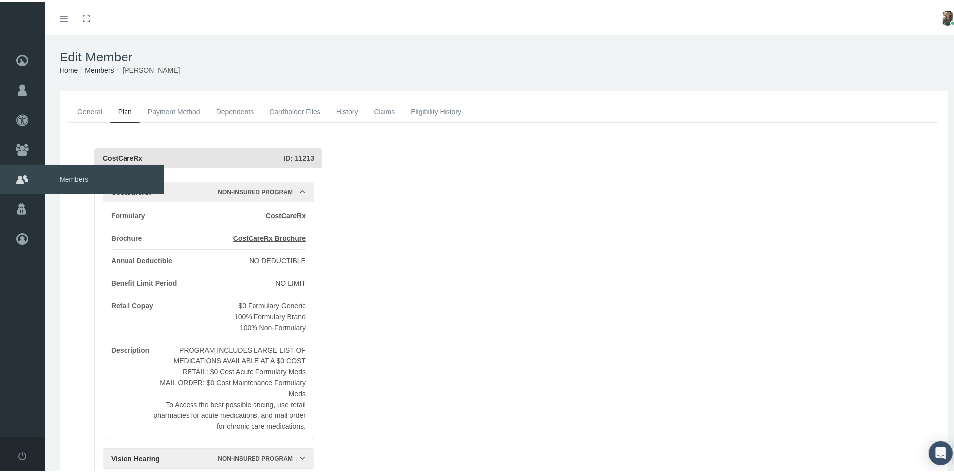
click at [79, 180] on span "Members" at bounding box center [104, 178] width 119 height 30
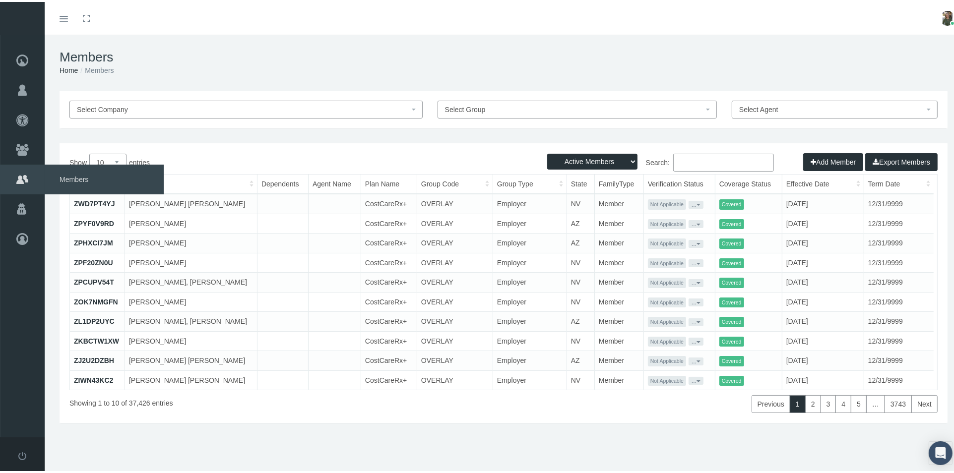
click at [72, 175] on span "Members" at bounding box center [104, 178] width 119 height 30
